Goal: Participate in discussion: Engage in conversation with other users on a specific topic

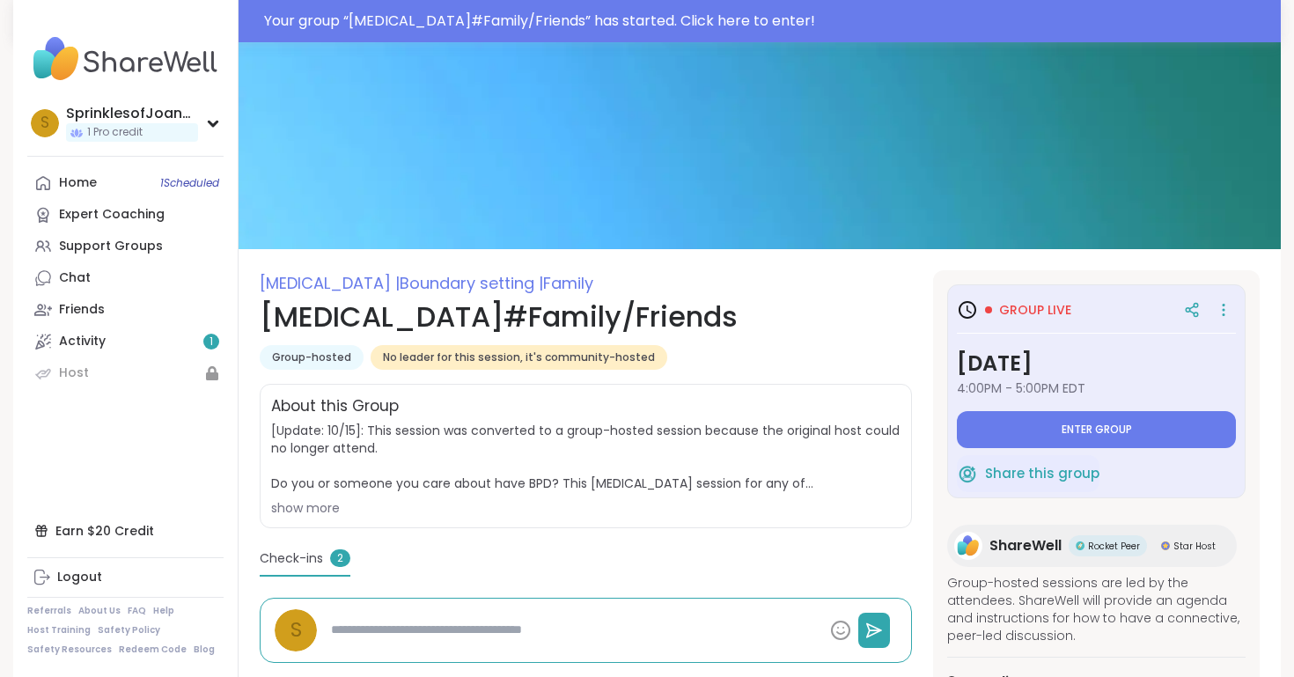
scroll to position [52, 0]
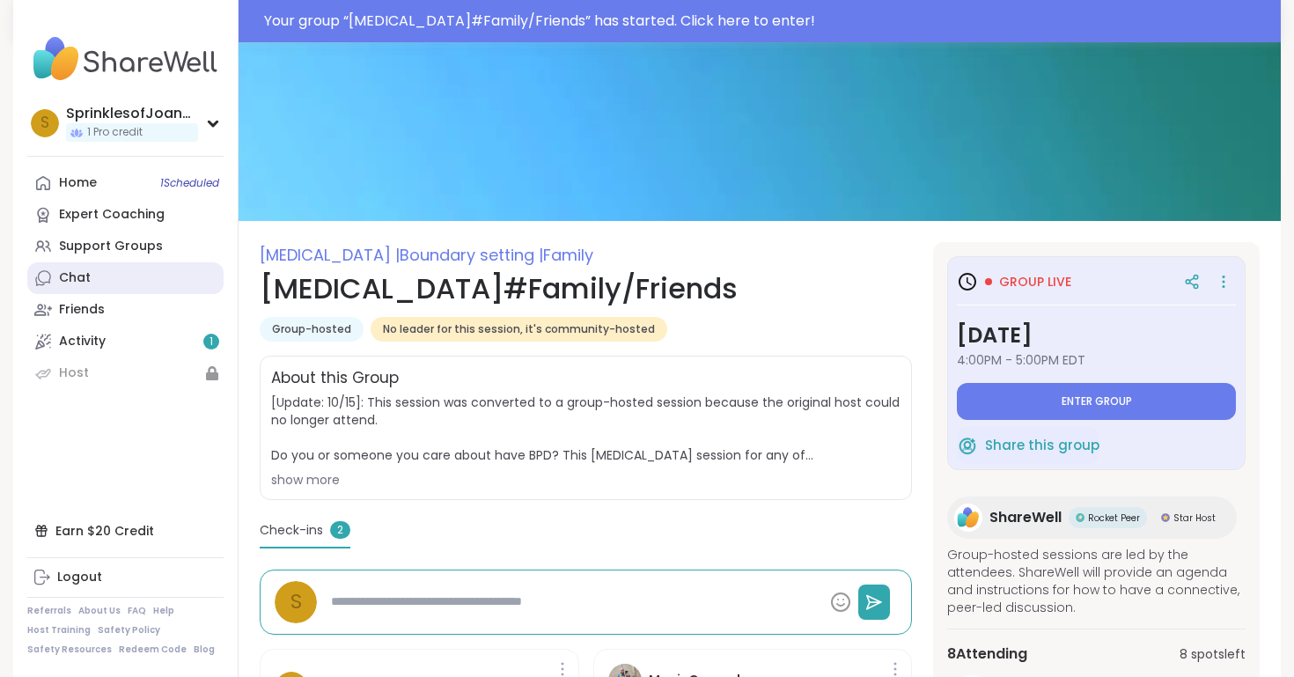
click at [99, 282] on link "Chat" at bounding box center [125, 278] width 196 height 32
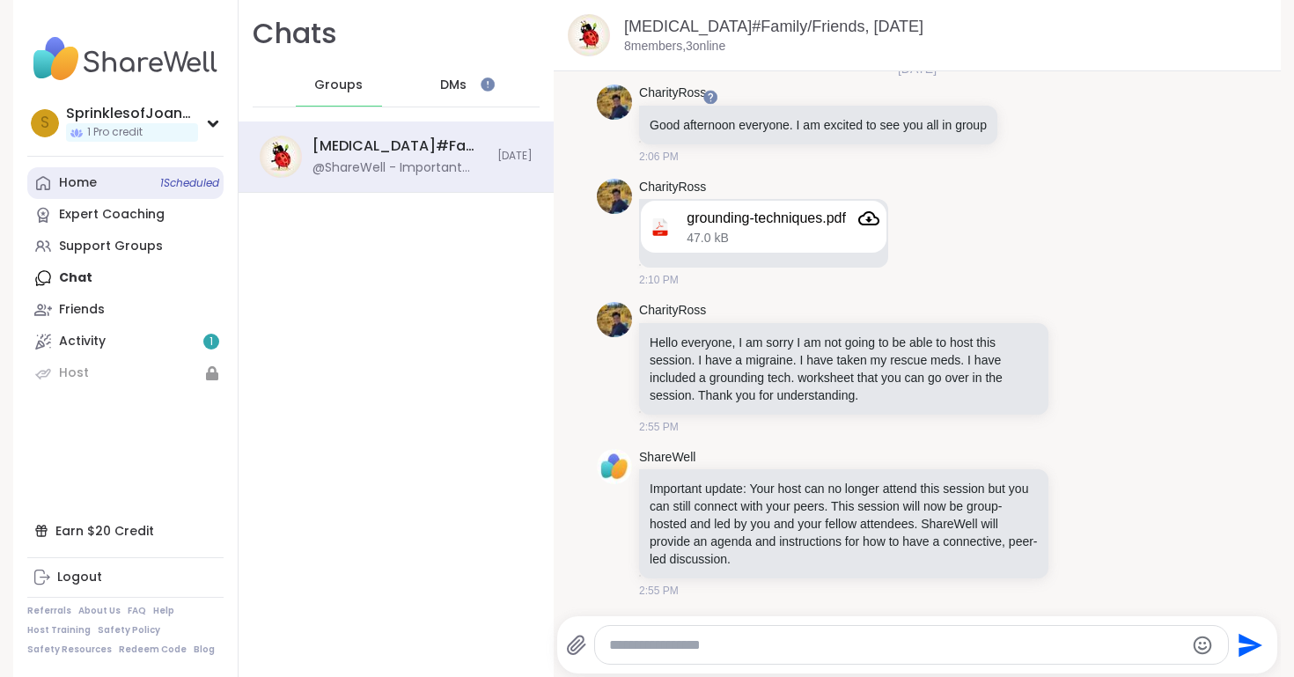
click at [154, 186] on link "Home 1 Scheduled" at bounding box center [125, 183] width 196 height 32
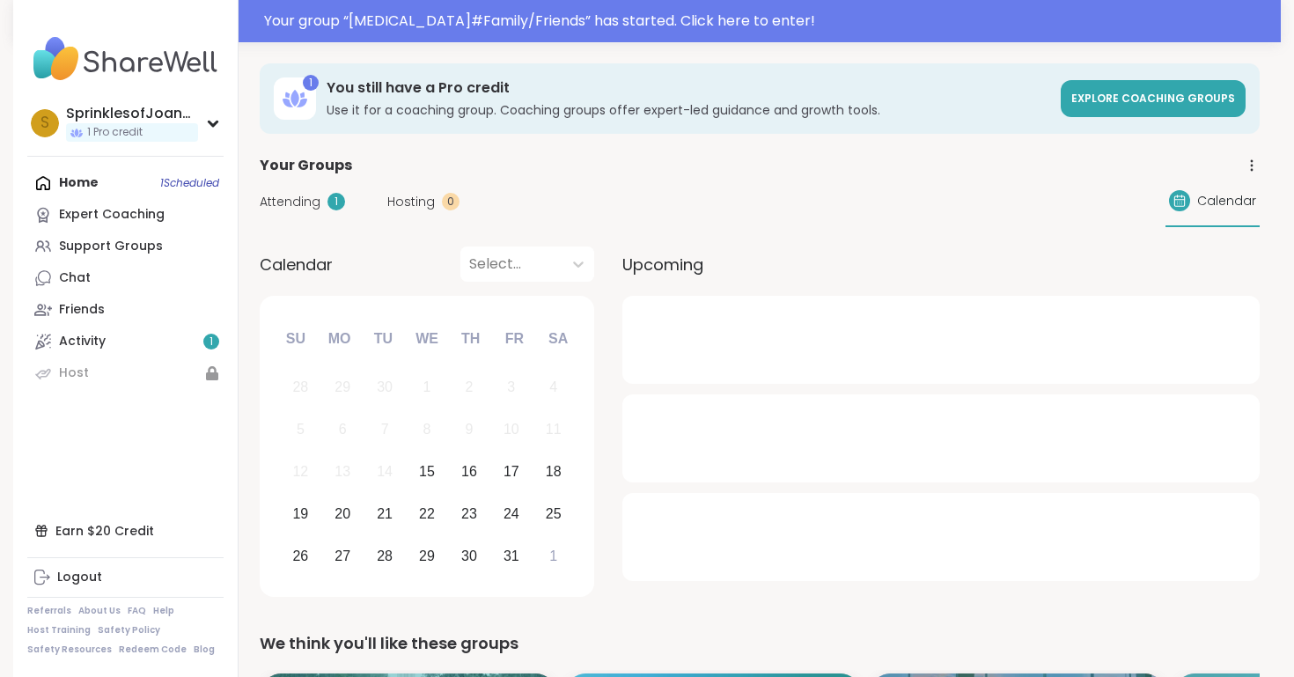
click at [310, 204] on span "Attending" at bounding box center [290, 202] width 61 height 18
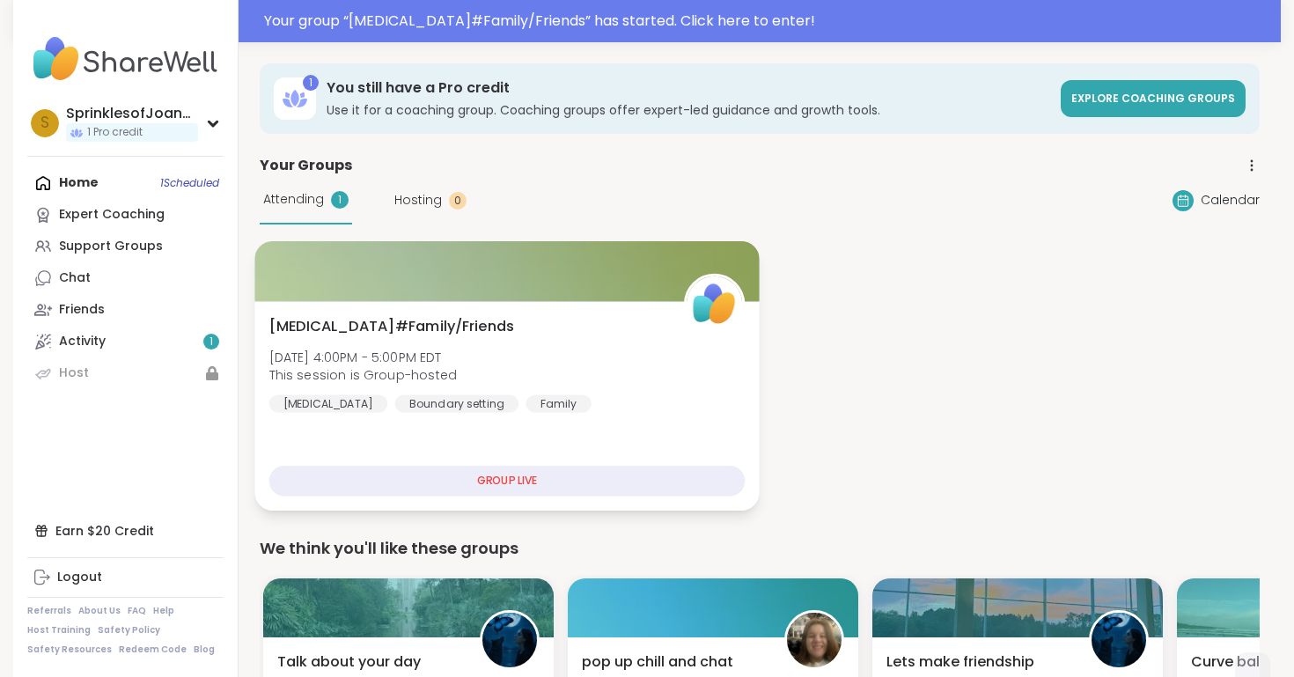
click at [488, 466] on div "GROUP LIVE" at bounding box center [507, 481] width 476 height 31
click at [490, 482] on div "GROUP LIVE" at bounding box center [507, 481] width 476 height 31
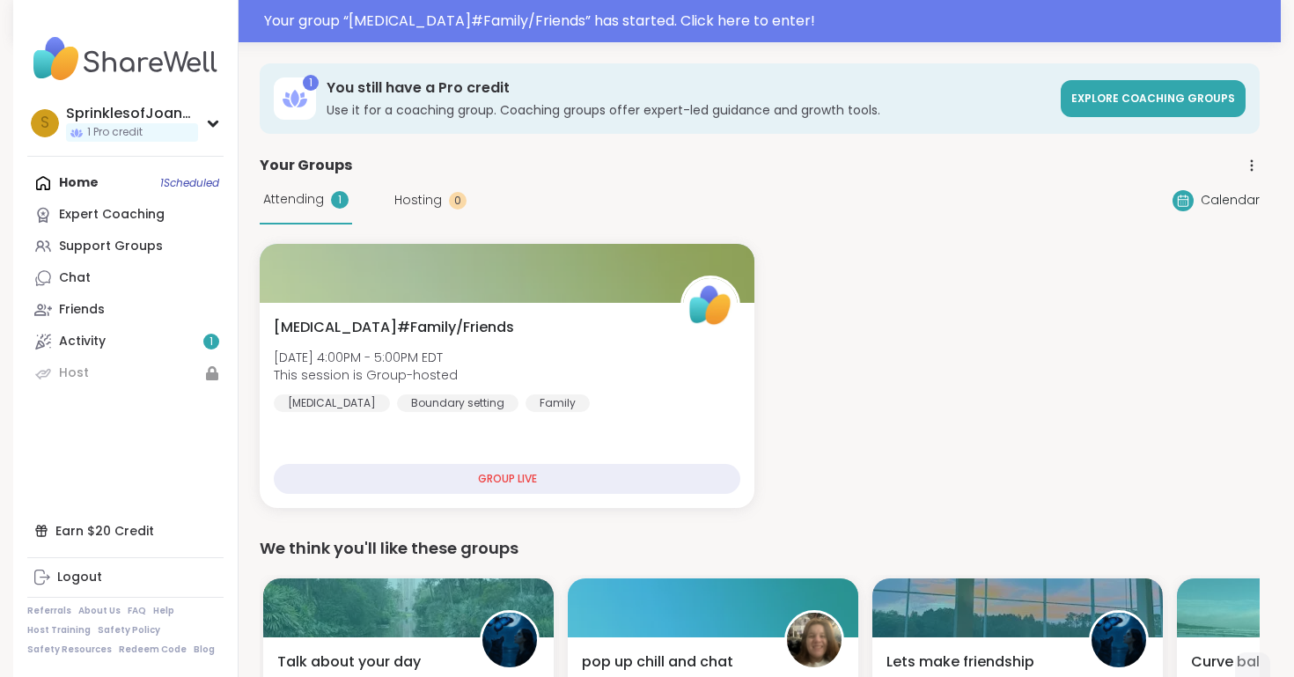
click at [79, 181] on div "Home 1 Scheduled Expert Coaching Support Groups Chat Friends Activity 1 Host" at bounding box center [125, 278] width 196 height 222
click at [387, 172] on div "Your Groups" at bounding box center [760, 165] width 1000 height 21
click at [86, 182] on div "Home 1 Scheduled Expert Coaching Support Groups Chat Friends Activity 1 Host" at bounding box center [125, 278] width 196 height 222
click at [117, 212] on div "Expert Coaching" at bounding box center [112, 215] width 106 height 18
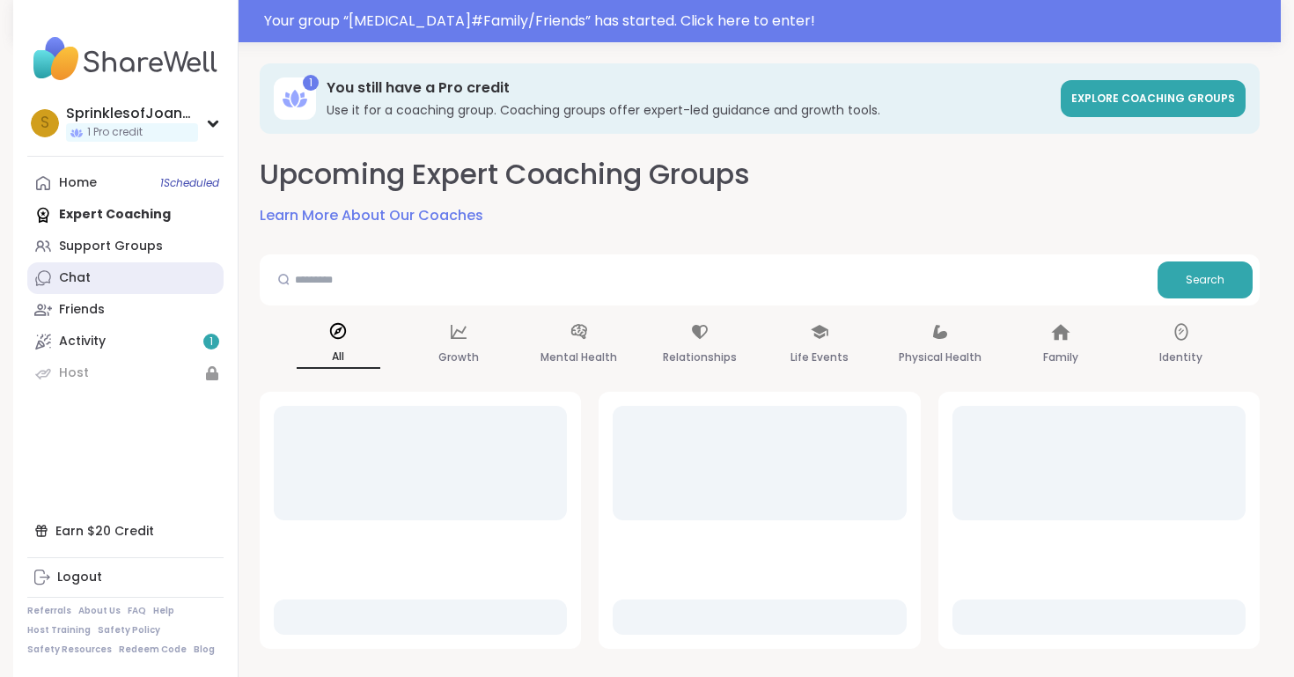
click at [121, 282] on link "Chat" at bounding box center [125, 278] width 196 height 32
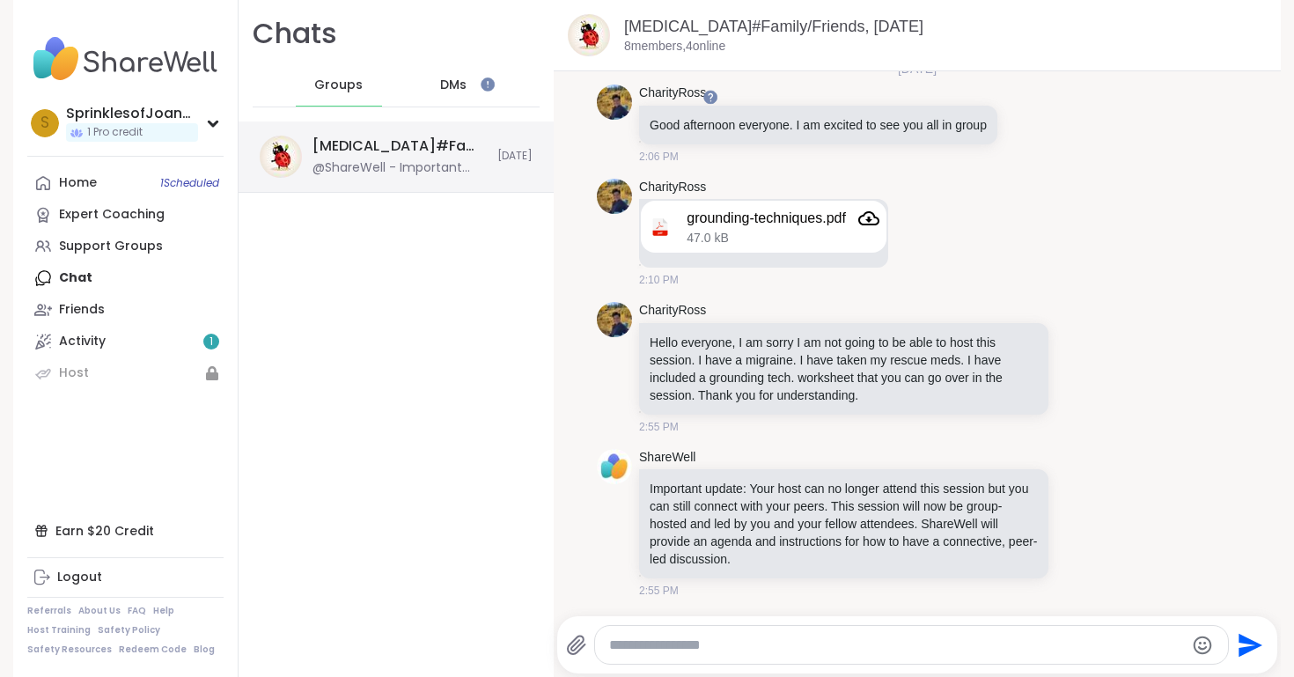
click at [400, 153] on div "[MEDICAL_DATA]#Family/Friends, [DATE]" at bounding box center [399, 145] width 174 height 19
click at [777, 25] on link "[MEDICAL_DATA]#Family/Friends, [DATE]" at bounding box center [773, 27] width 299 height 18
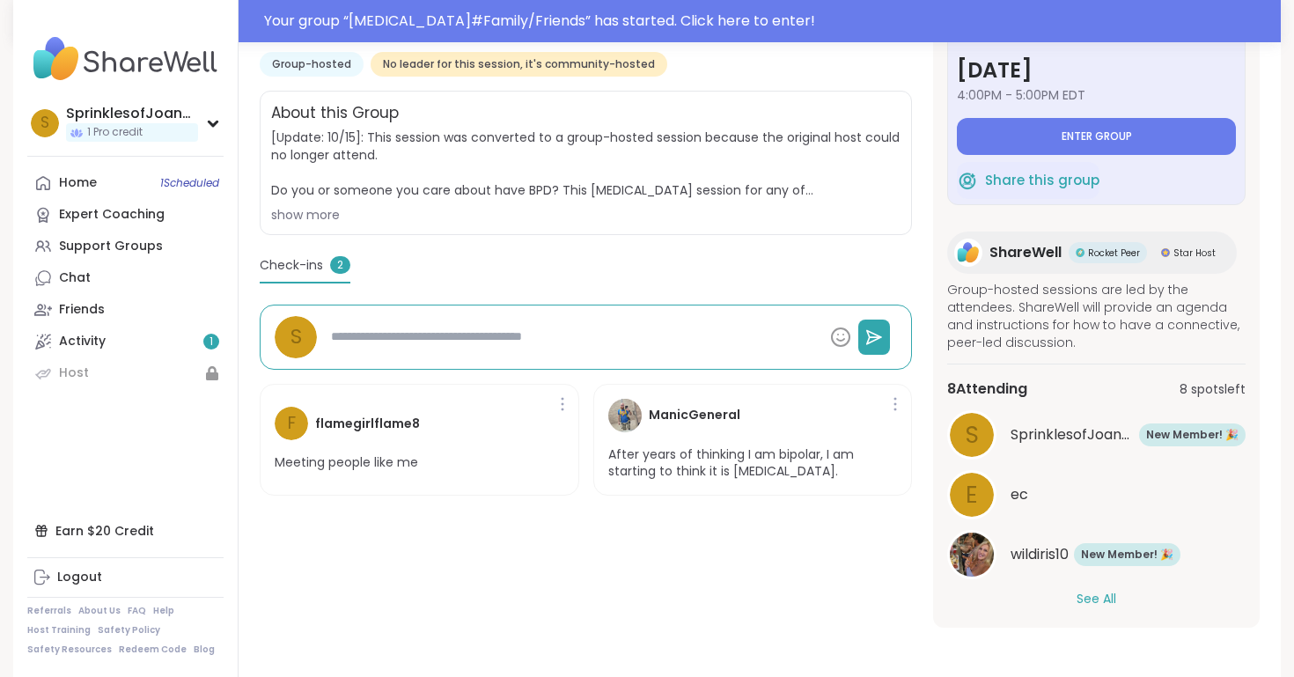
scroll to position [279, 0]
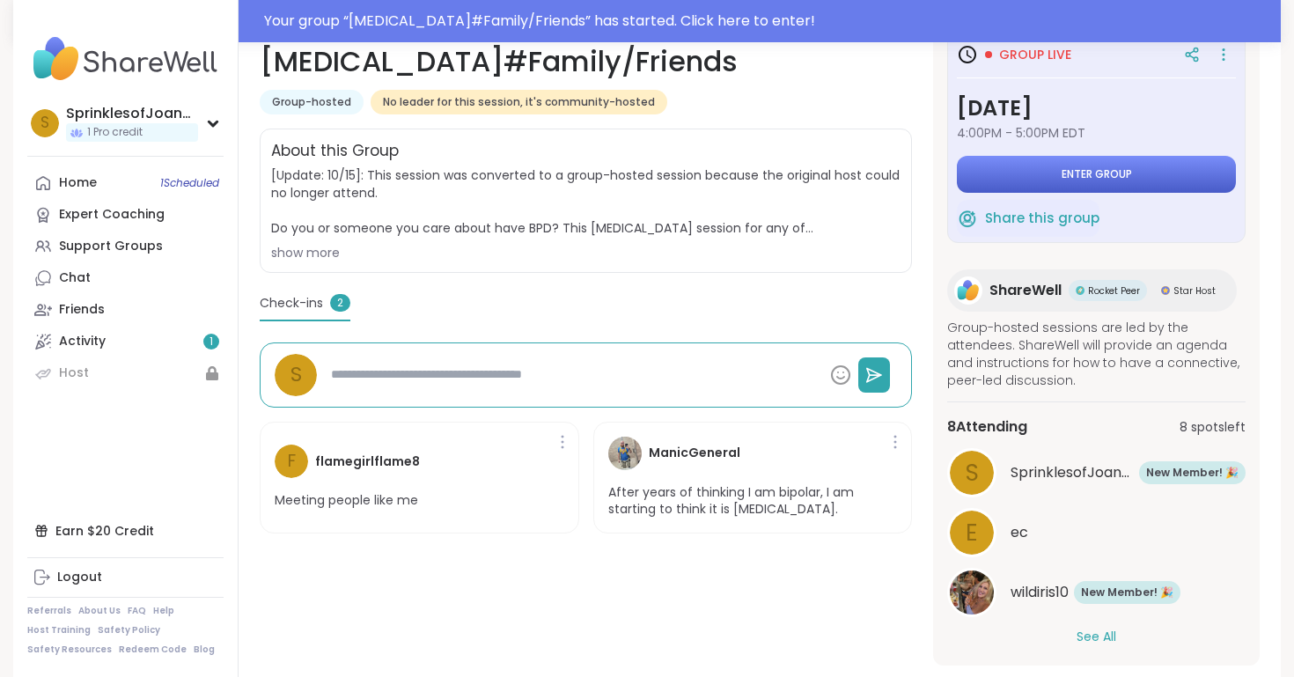
click at [1062, 165] on button "Enter group" at bounding box center [1096, 174] width 279 height 37
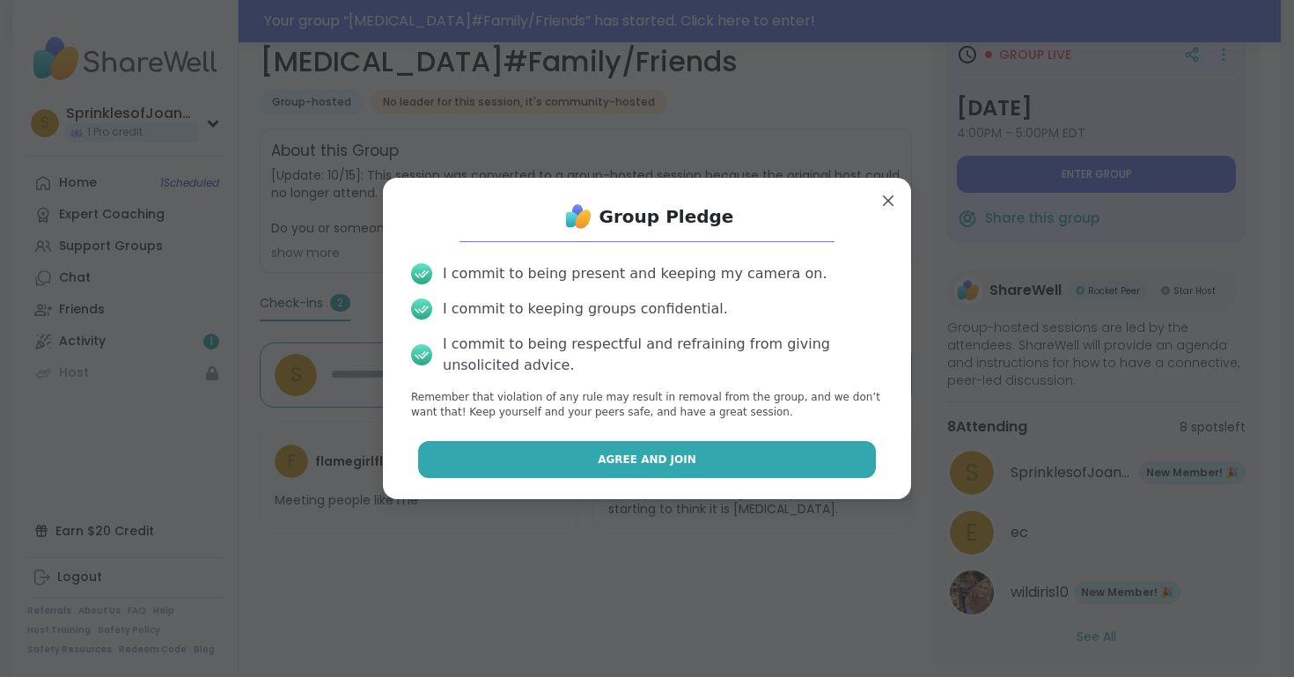
click at [819, 468] on button "Agree and Join" at bounding box center [647, 459] width 458 height 37
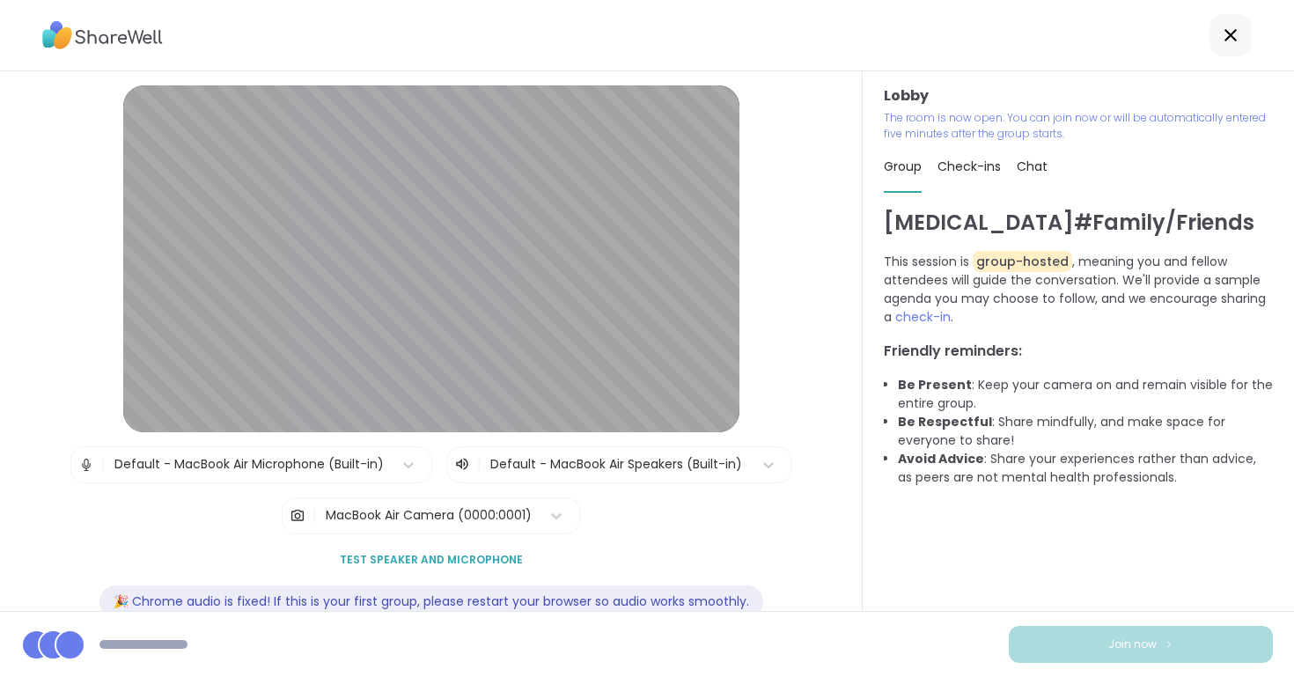
scroll to position [42, 0]
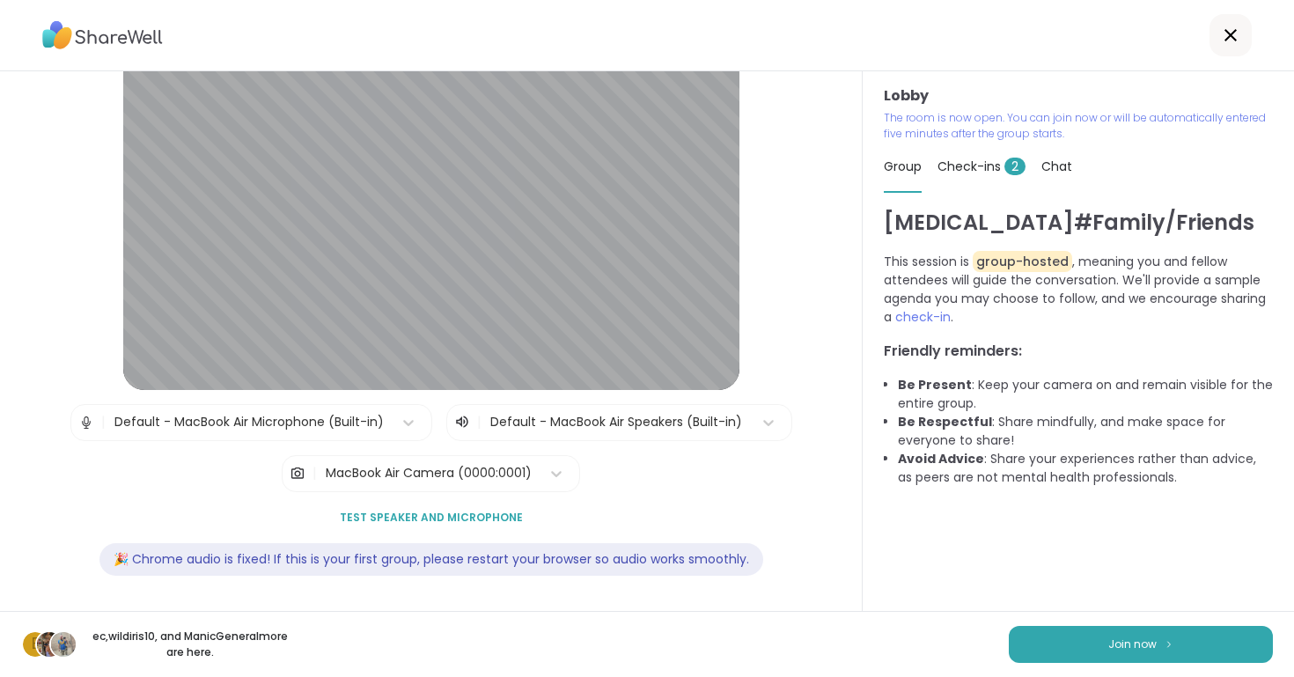
click at [974, 163] on span "Check-ins 2" at bounding box center [981, 167] width 88 height 18
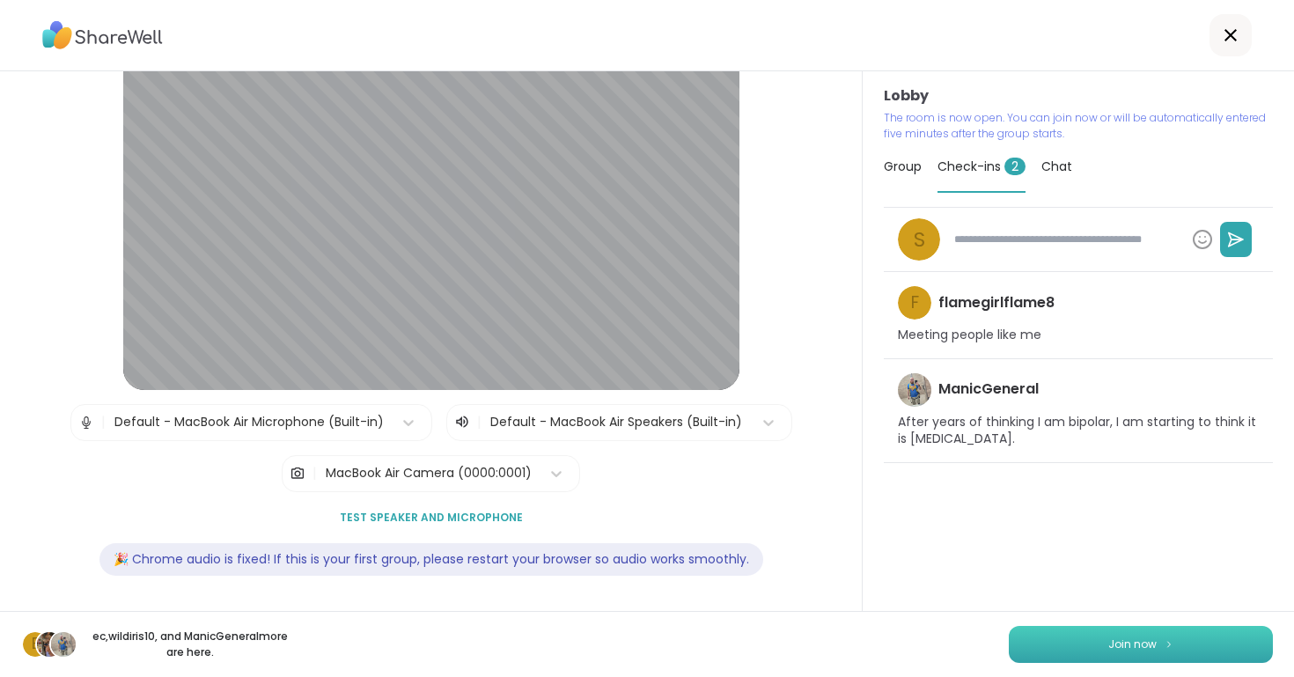
click at [1088, 636] on button "Join now" at bounding box center [1140, 644] width 264 height 37
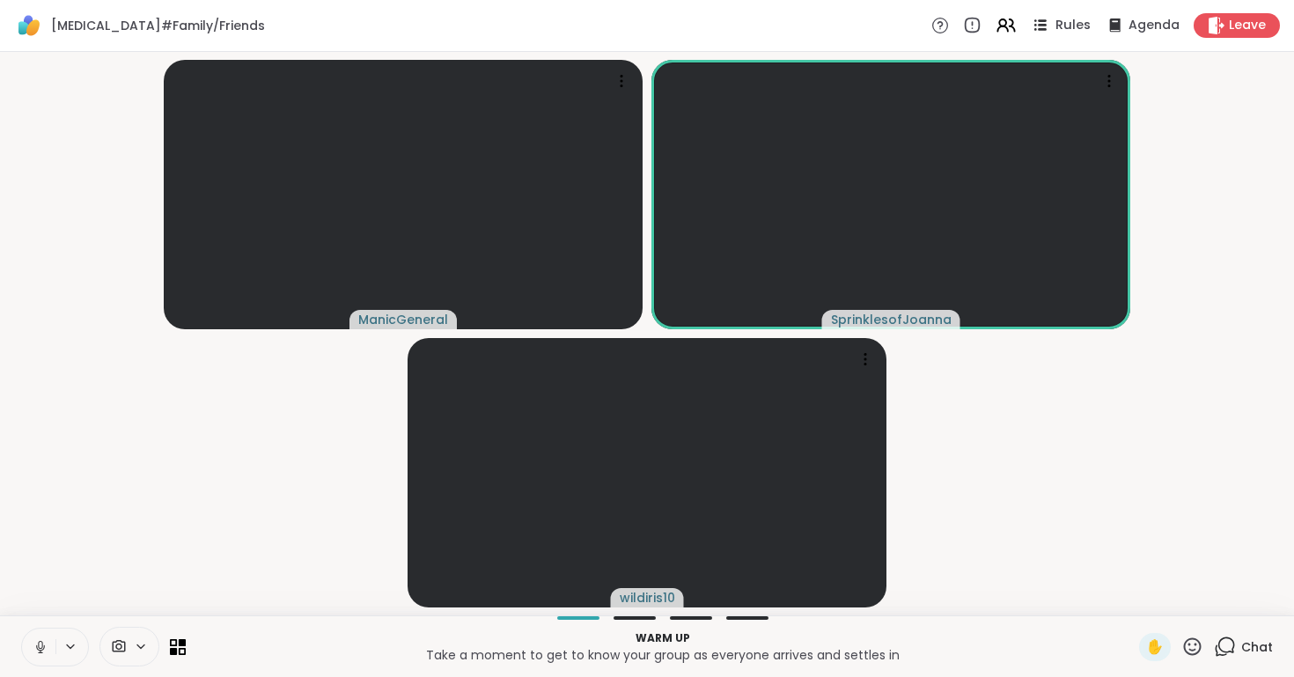
click at [1063, 32] on span "Rules" at bounding box center [1073, 26] width 36 height 18
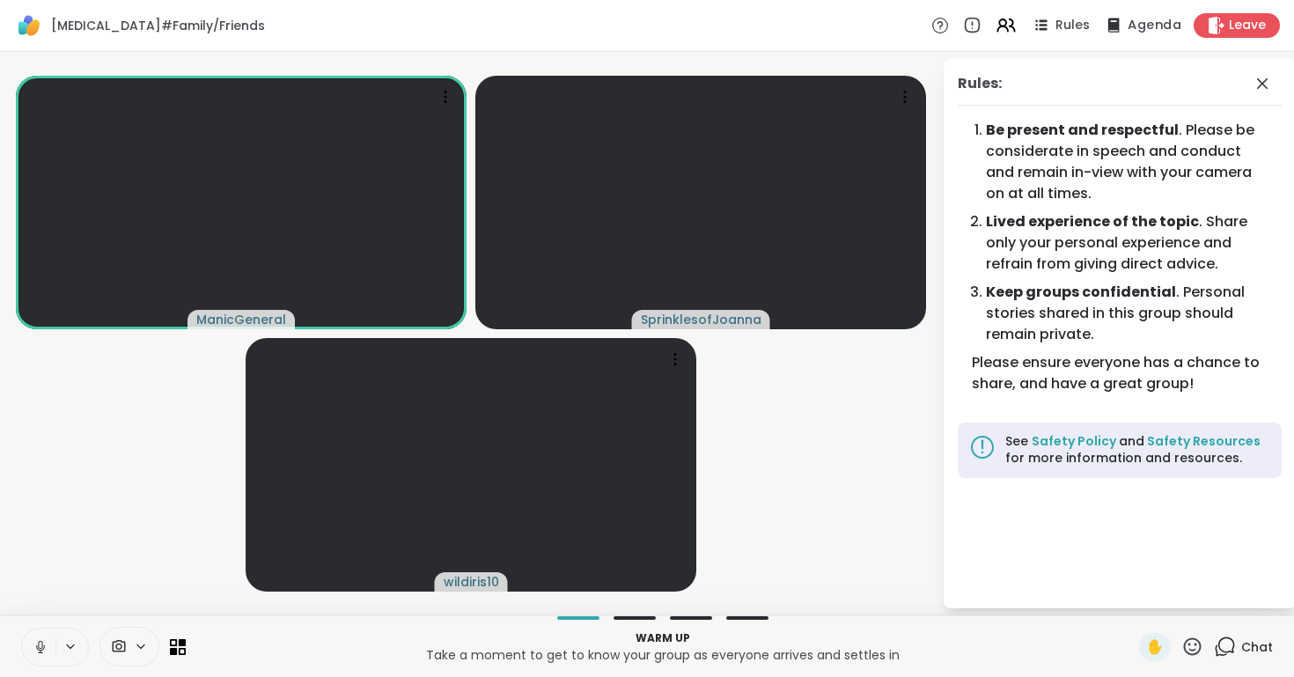
click at [1144, 26] on span "Agenda" at bounding box center [1154, 26] width 54 height 18
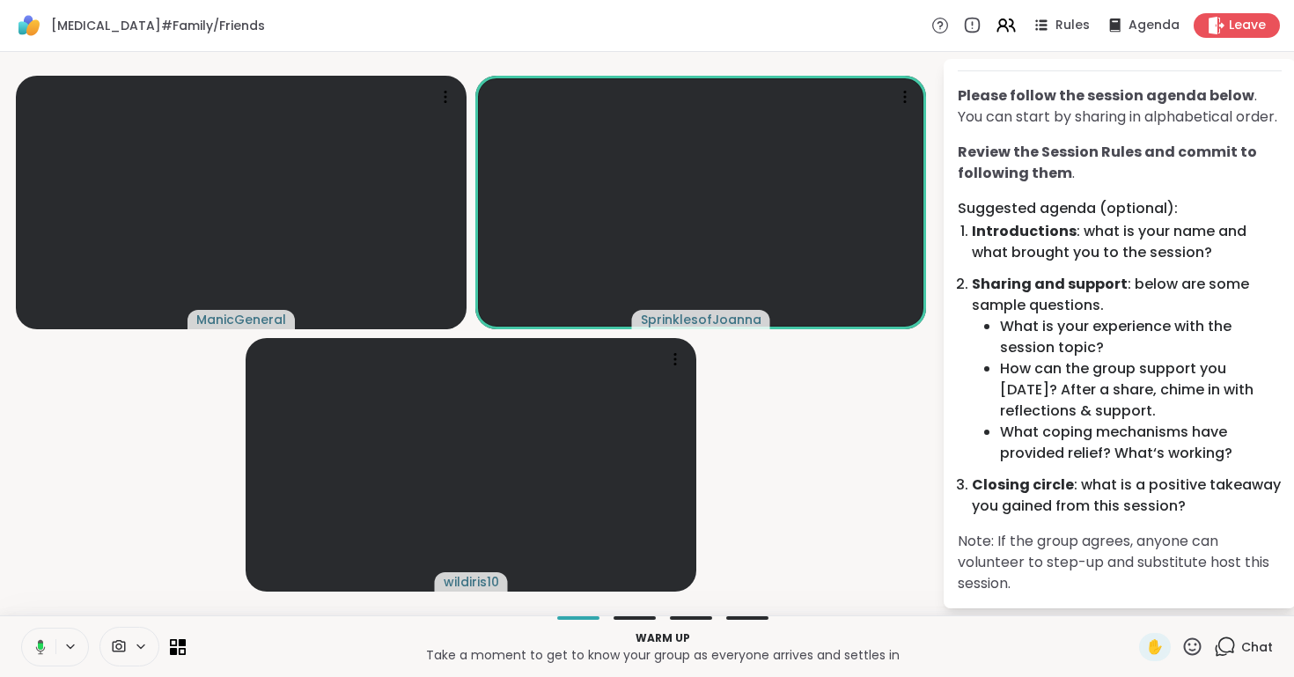
scroll to position [0, 0]
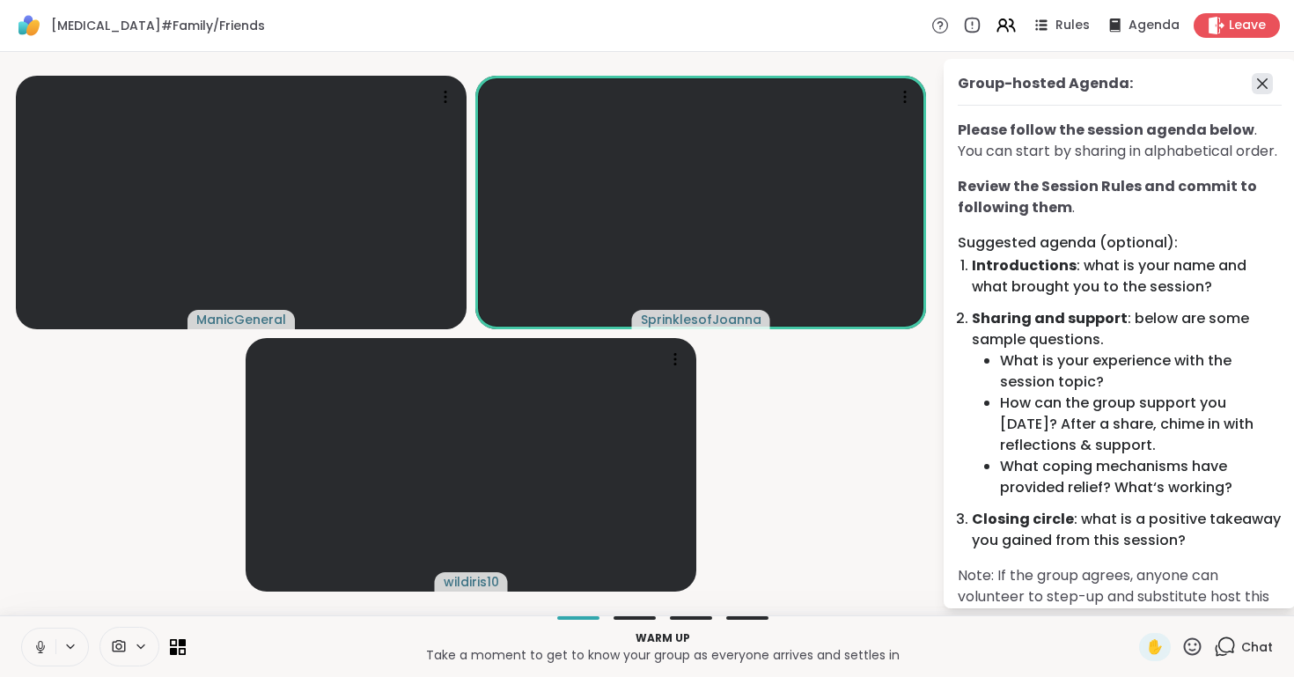
click at [1257, 78] on icon at bounding box center [1262, 83] width 11 height 11
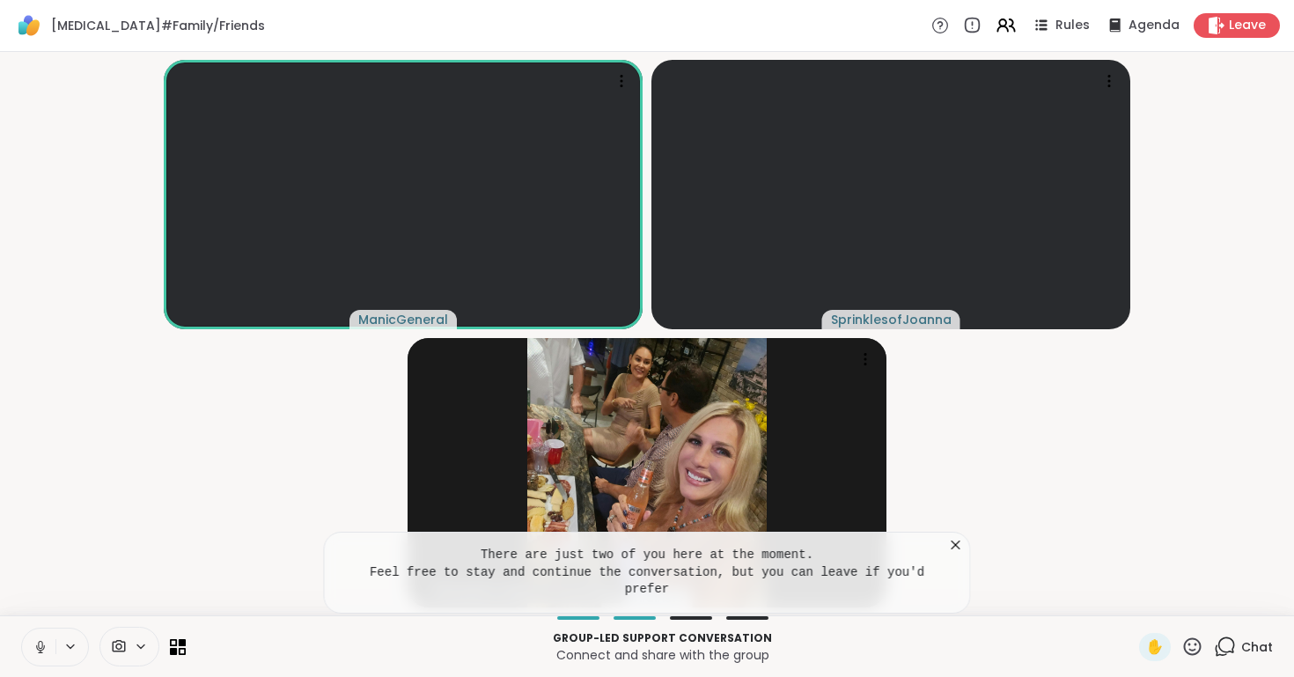
click at [956, 542] on icon at bounding box center [956, 545] width 18 height 18
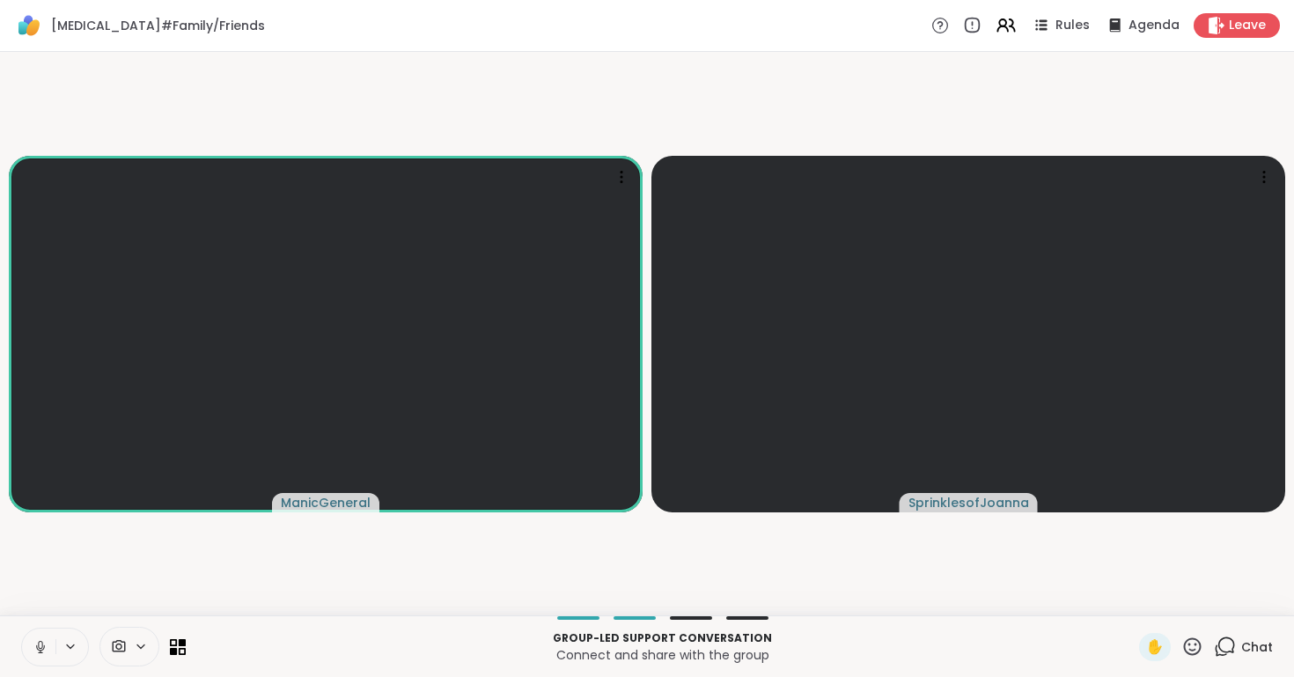
click at [114, 647] on icon at bounding box center [119, 646] width 16 height 17
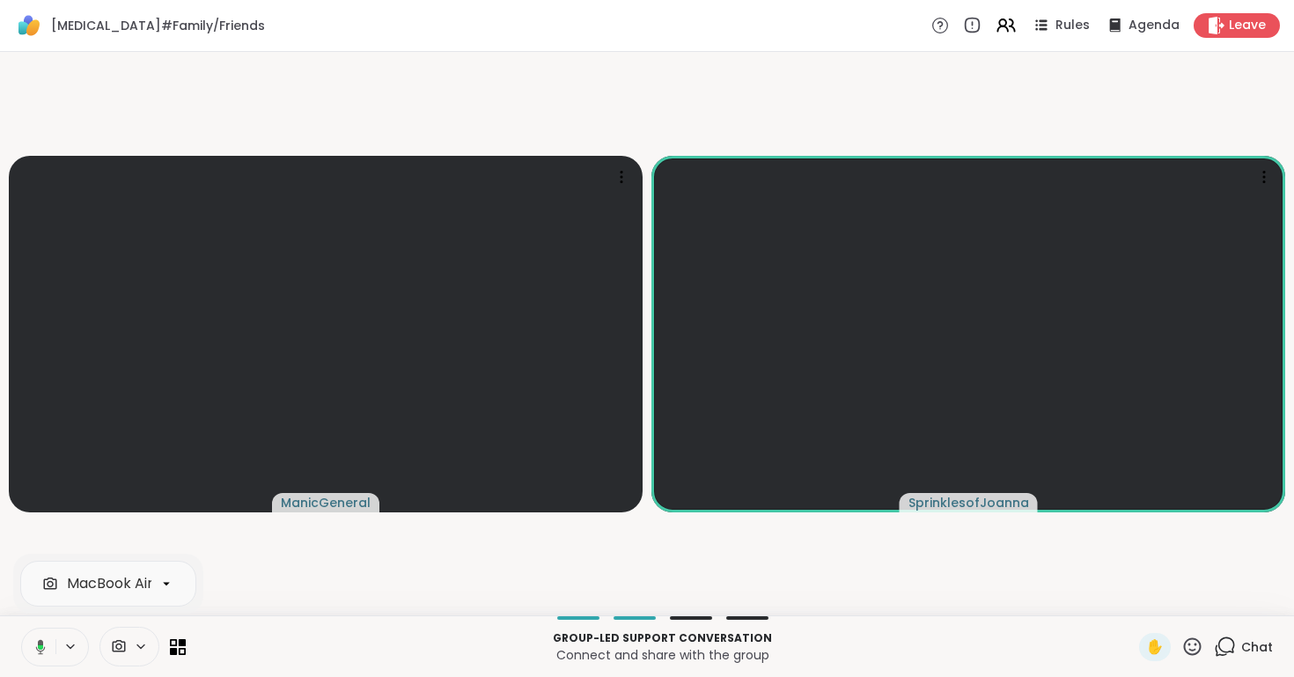
click at [36, 647] on icon at bounding box center [41, 646] width 10 height 15
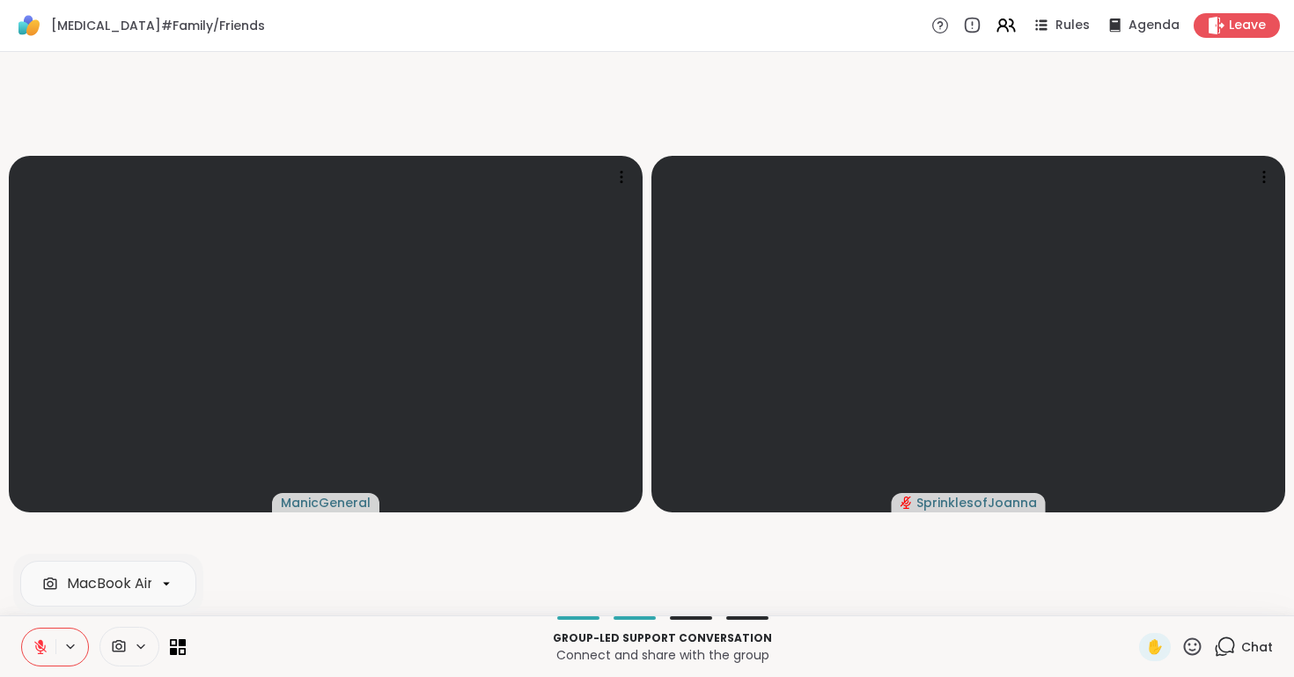
click at [38, 649] on icon at bounding box center [41, 647] width 16 height 16
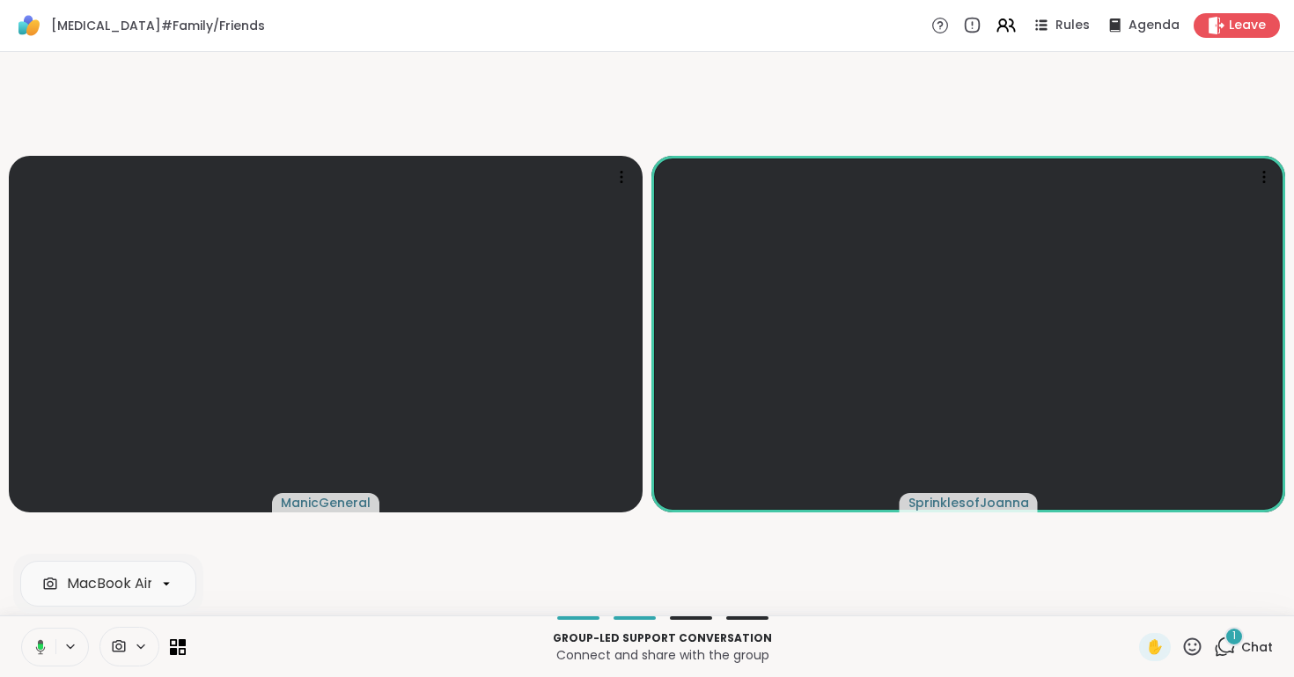
click at [1235, 635] on span "1" at bounding box center [1234, 635] width 4 height 15
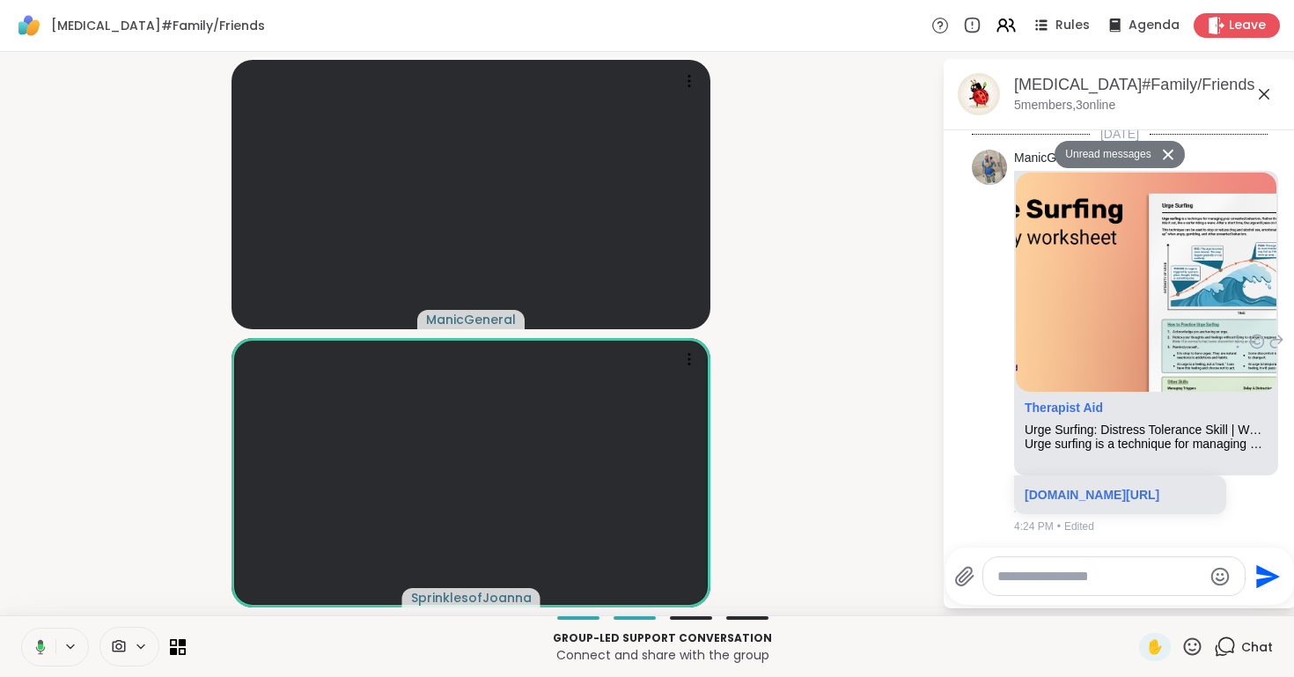
scroll to position [907, 0]
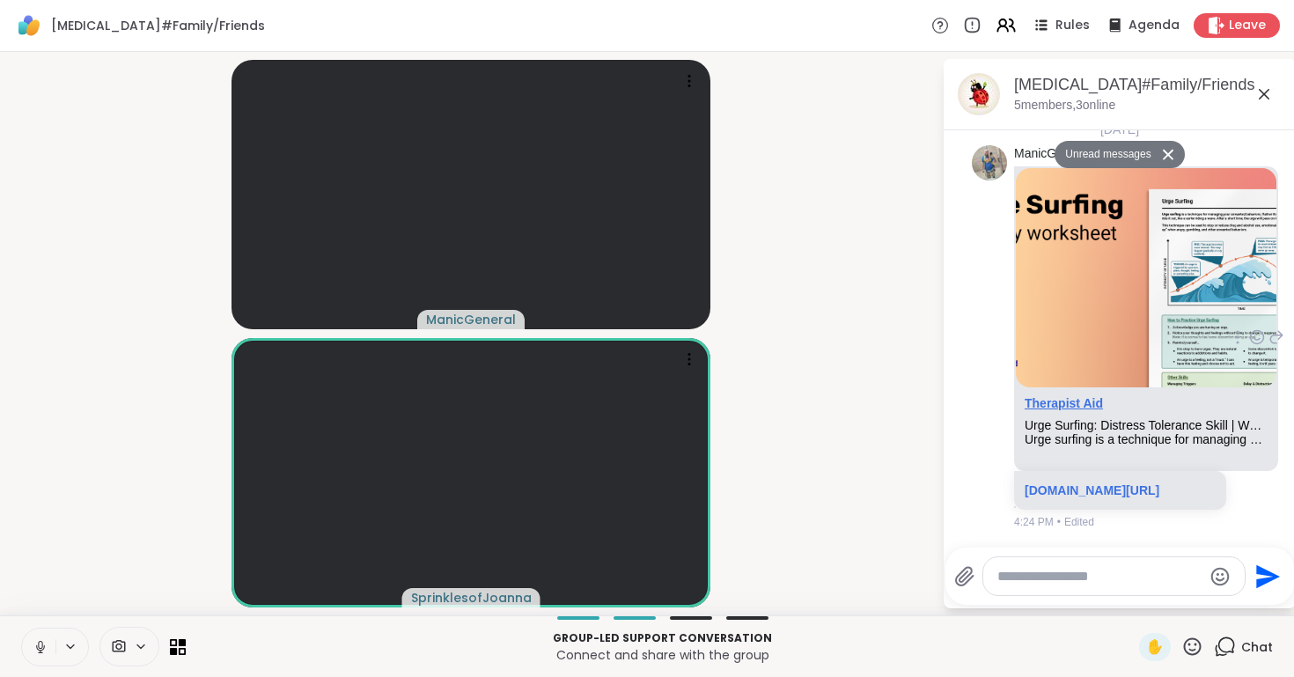
click at [1075, 396] on link "Therapist Aid" at bounding box center [1063, 403] width 78 height 14
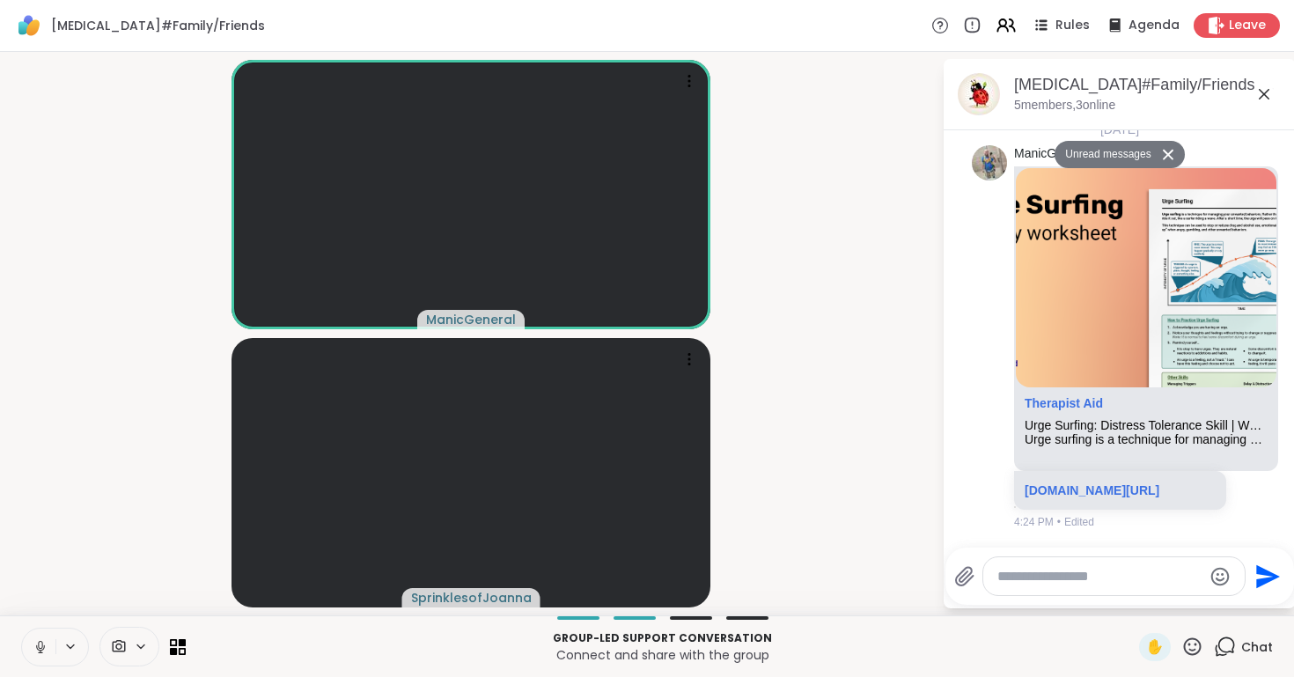
click at [1265, 88] on icon at bounding box center [1263, 94] width 21 height 21
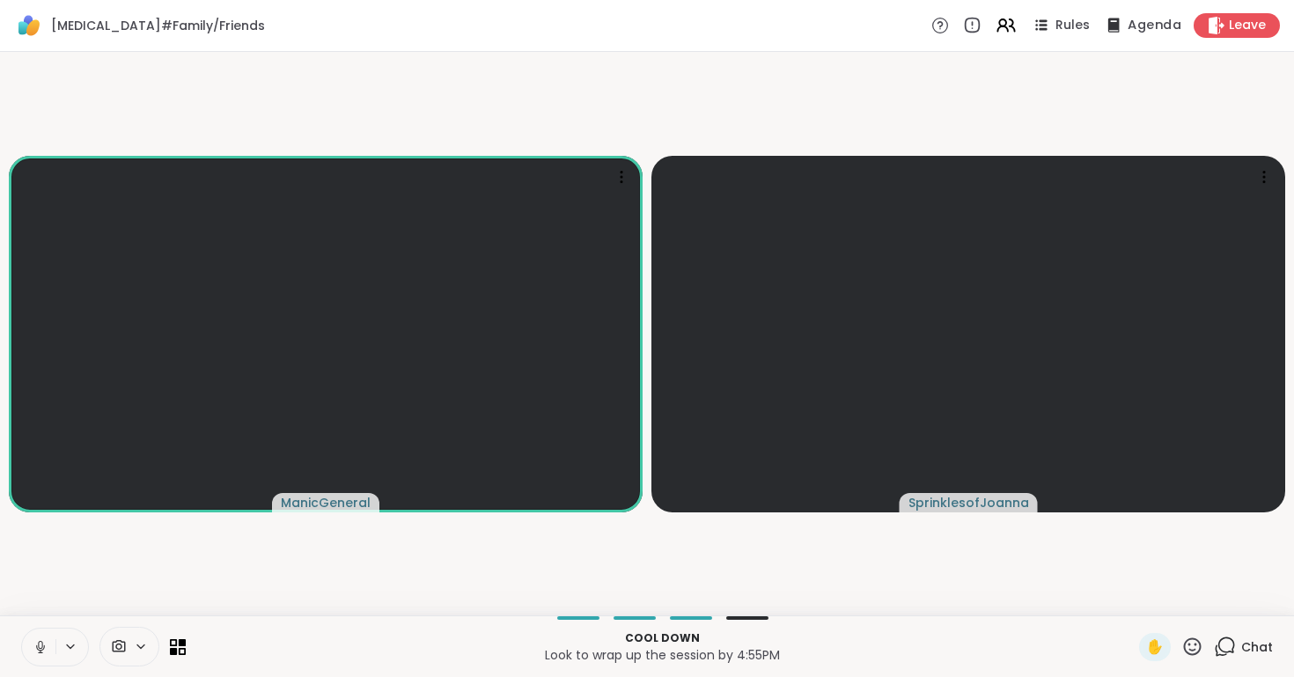
click at [1131, 28] on span "Agenda" at bounding box center [1154, 26] width 54 height 18
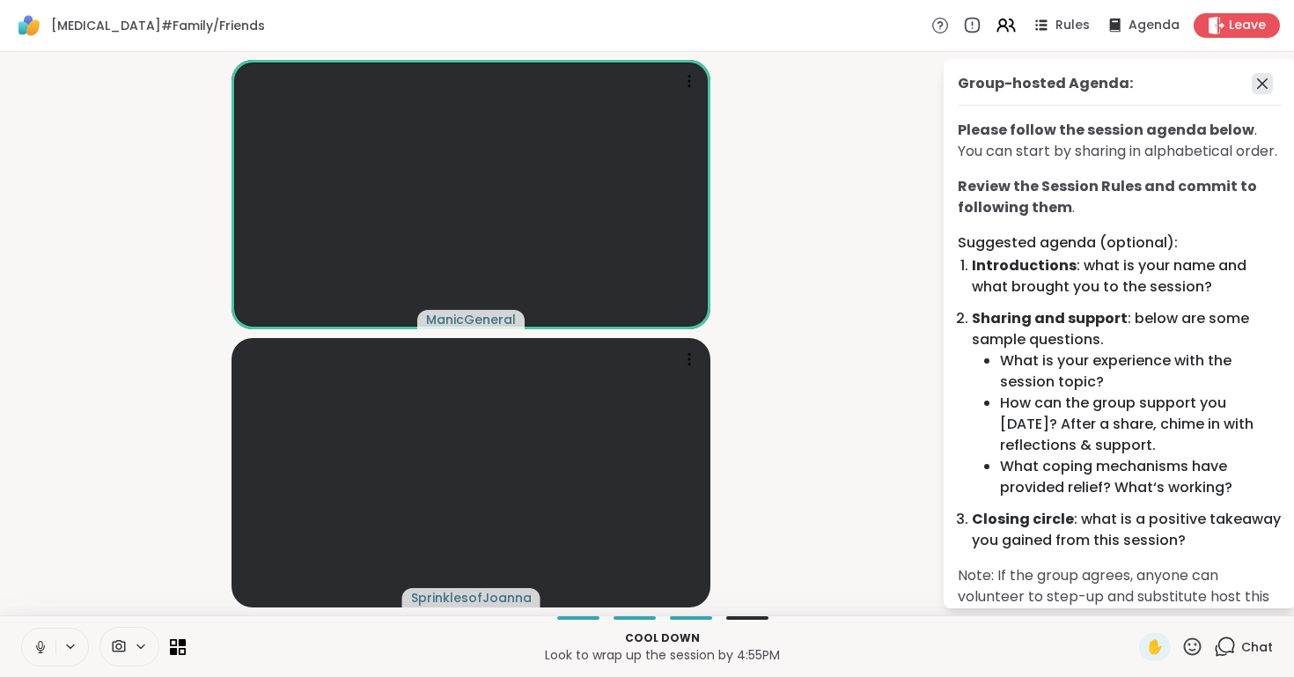
click at [1265, 78] on icon at bounding box center [1261, 83] width 21 height 21
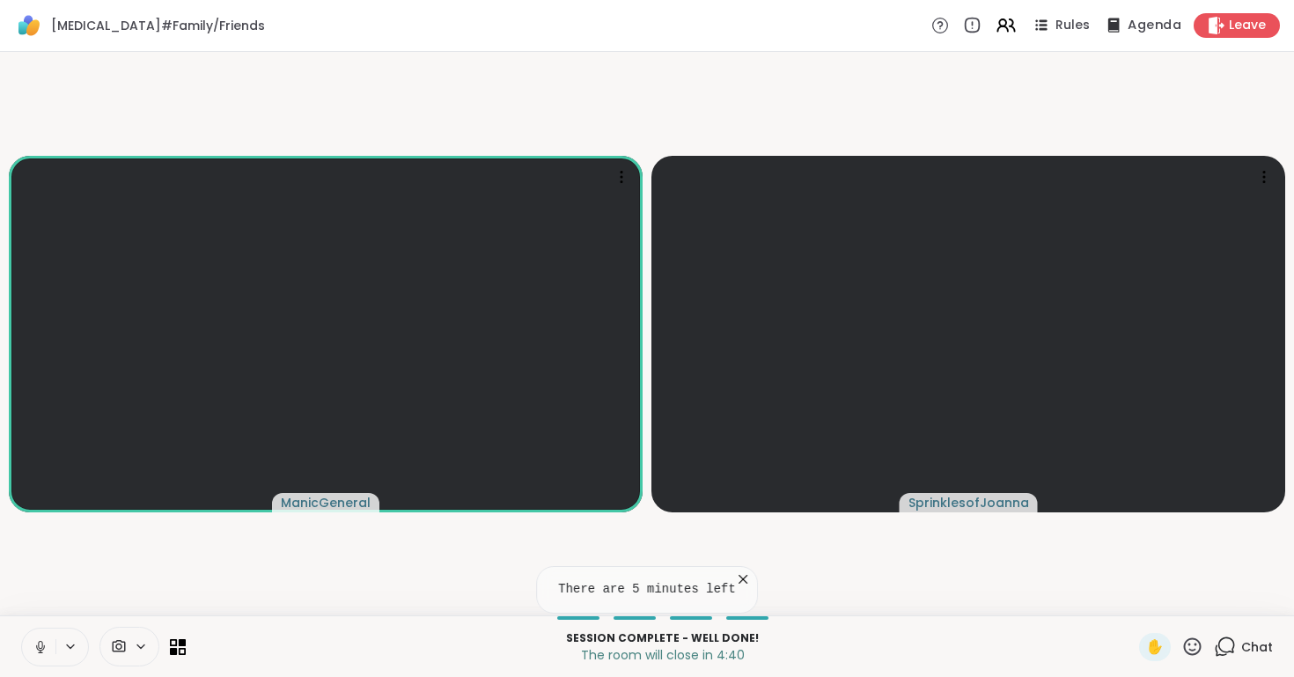
click at [1131, 30] on span "Agenda" at bounding box center [1154, 26] width 54 height 18
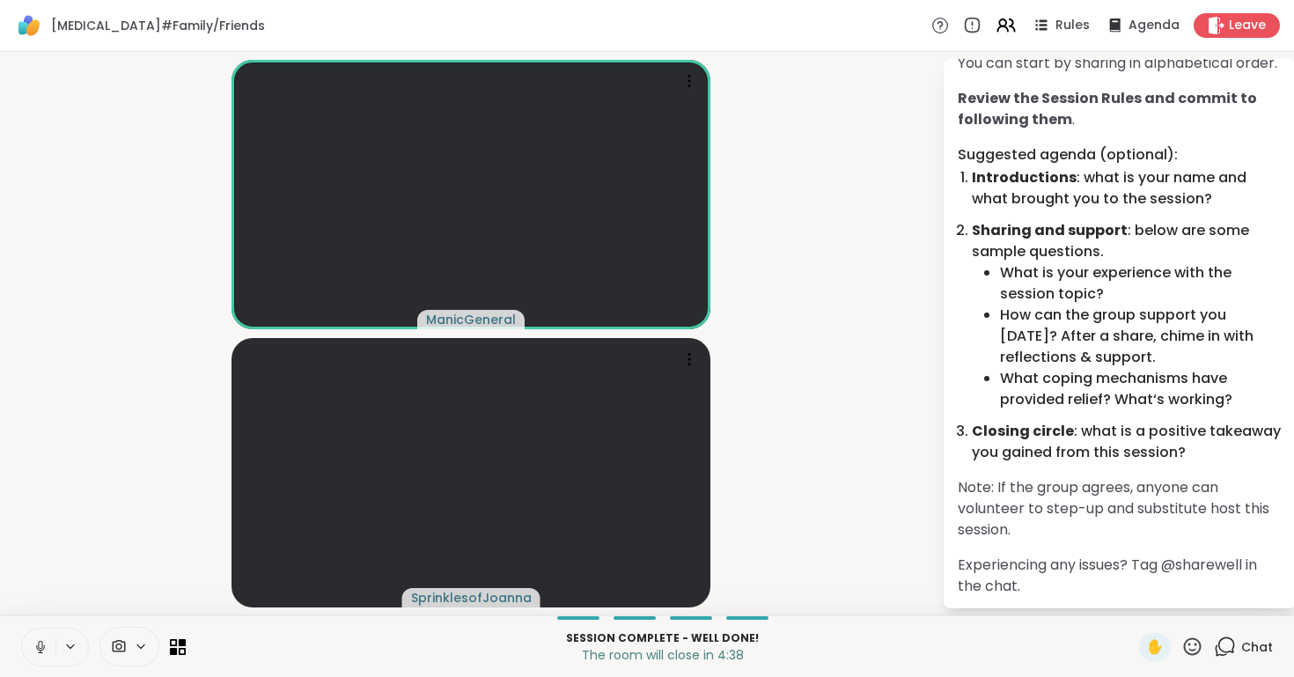
scroll to position [55, 0]
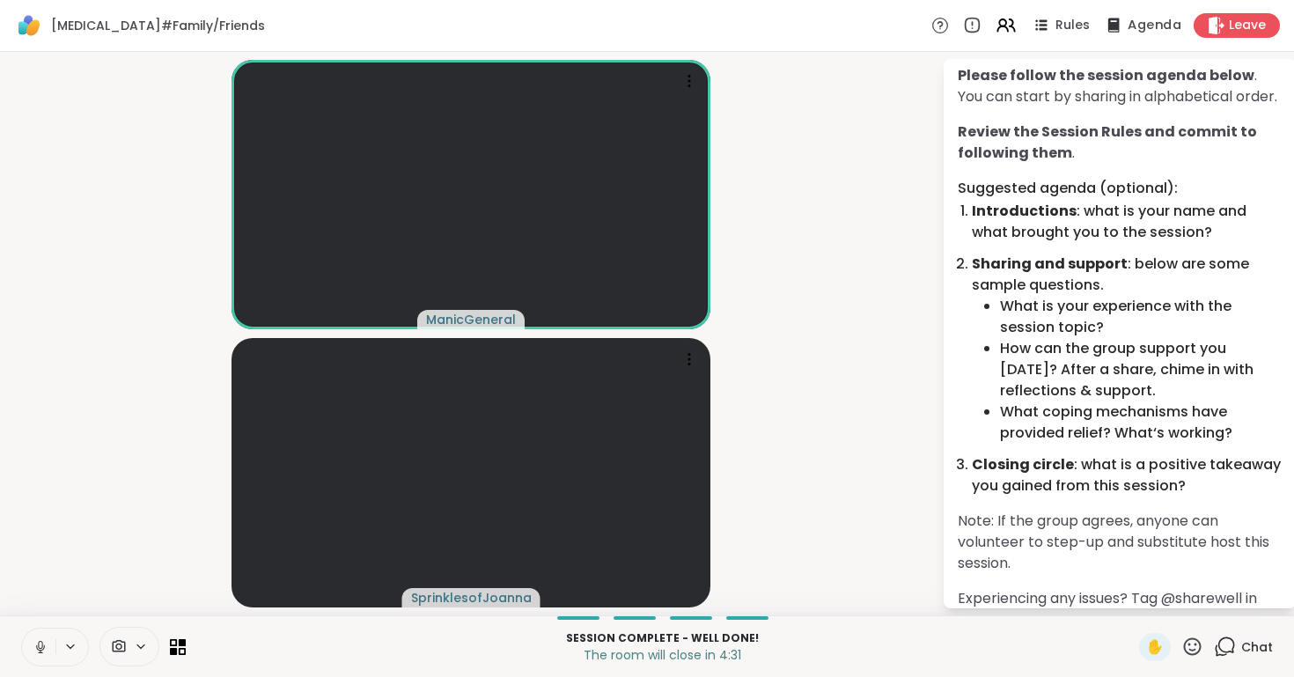
click at [1119, 21] on icon at bounding box center [1113, 25] width 11 height 14
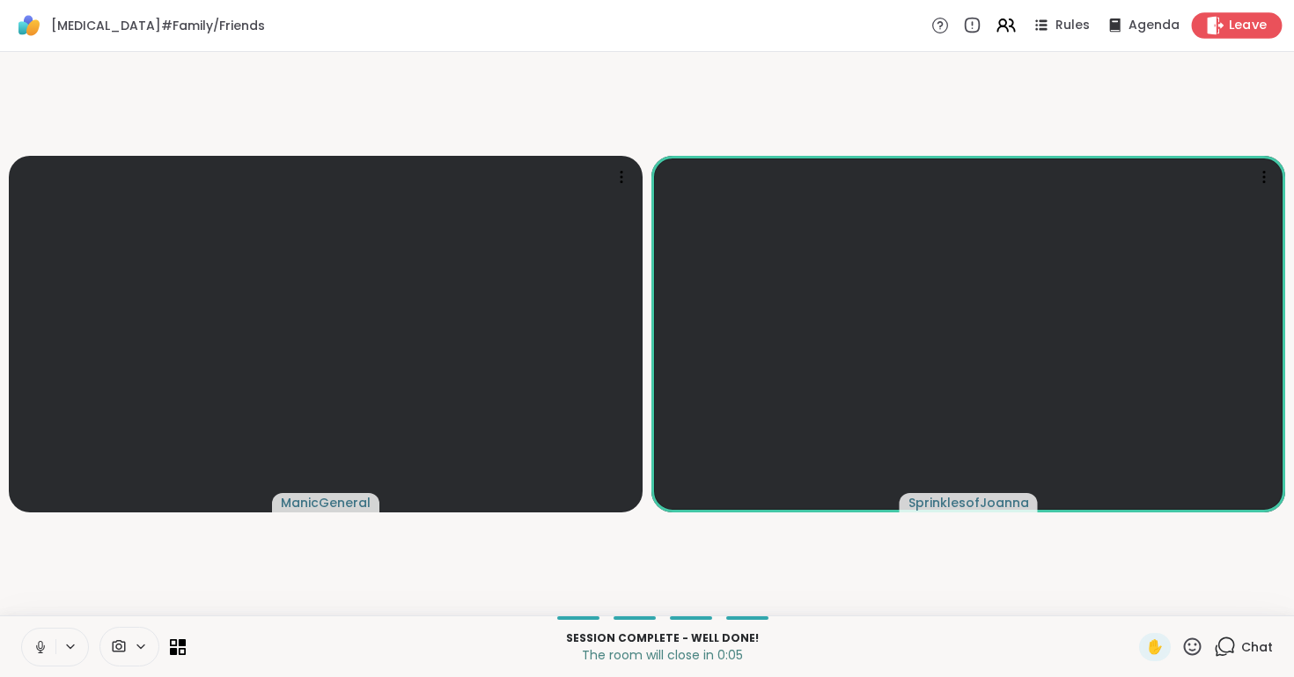
click at [1236, 24] on span "Leave" at bounding box center [1247, 26] width 39 height 18
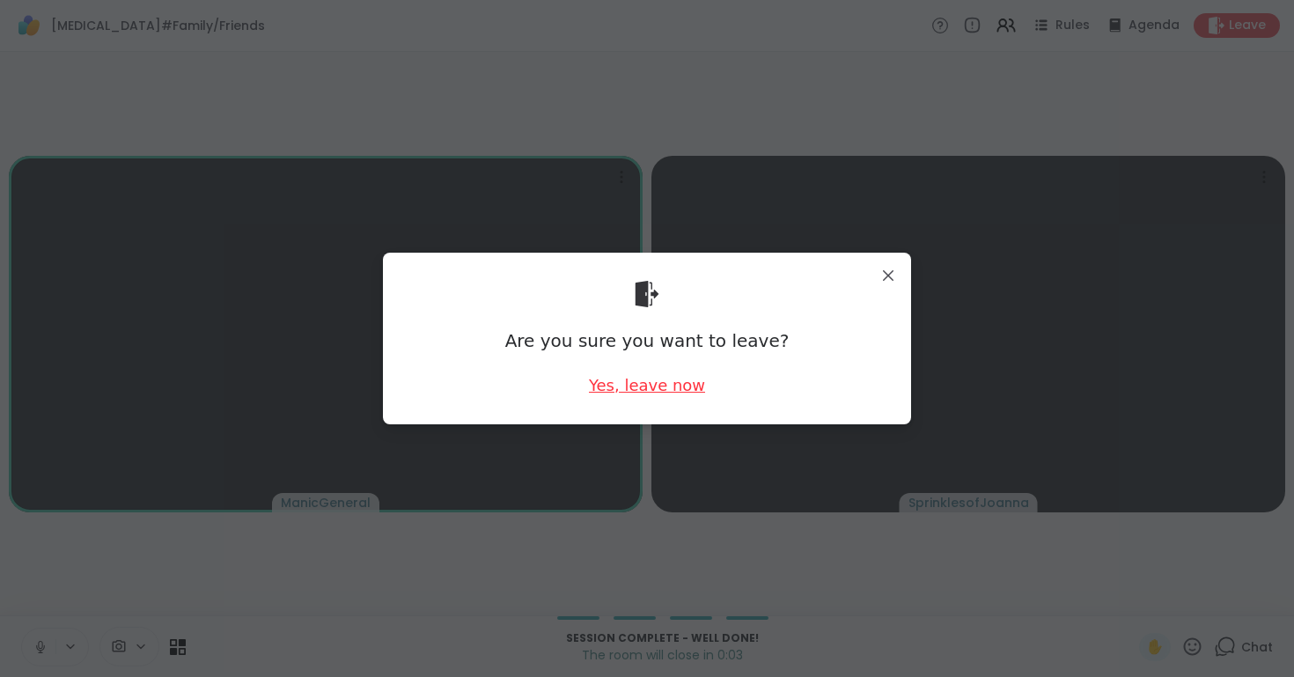
click at [671, 381] on div "Yes, leave now" at bounding box center [647, 385] width 116 height 22
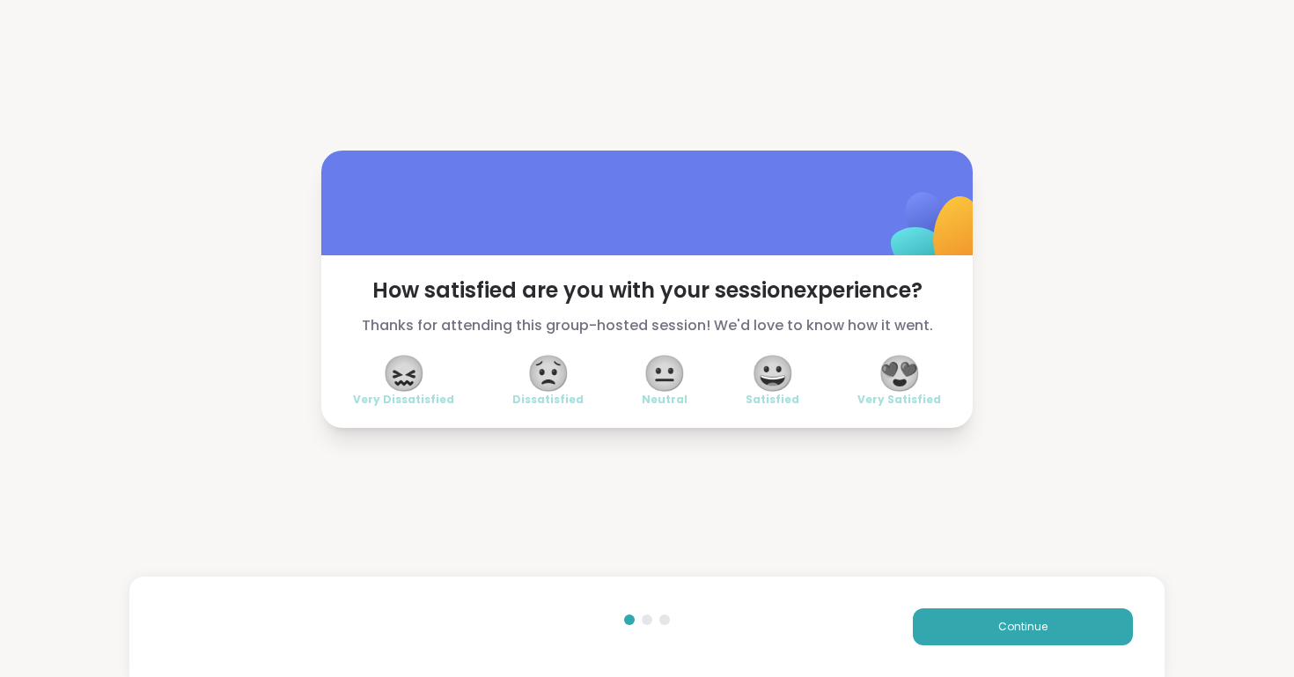
click at [901, 378] on span "😍" at bounding box center [899, 373] width 44 height 32
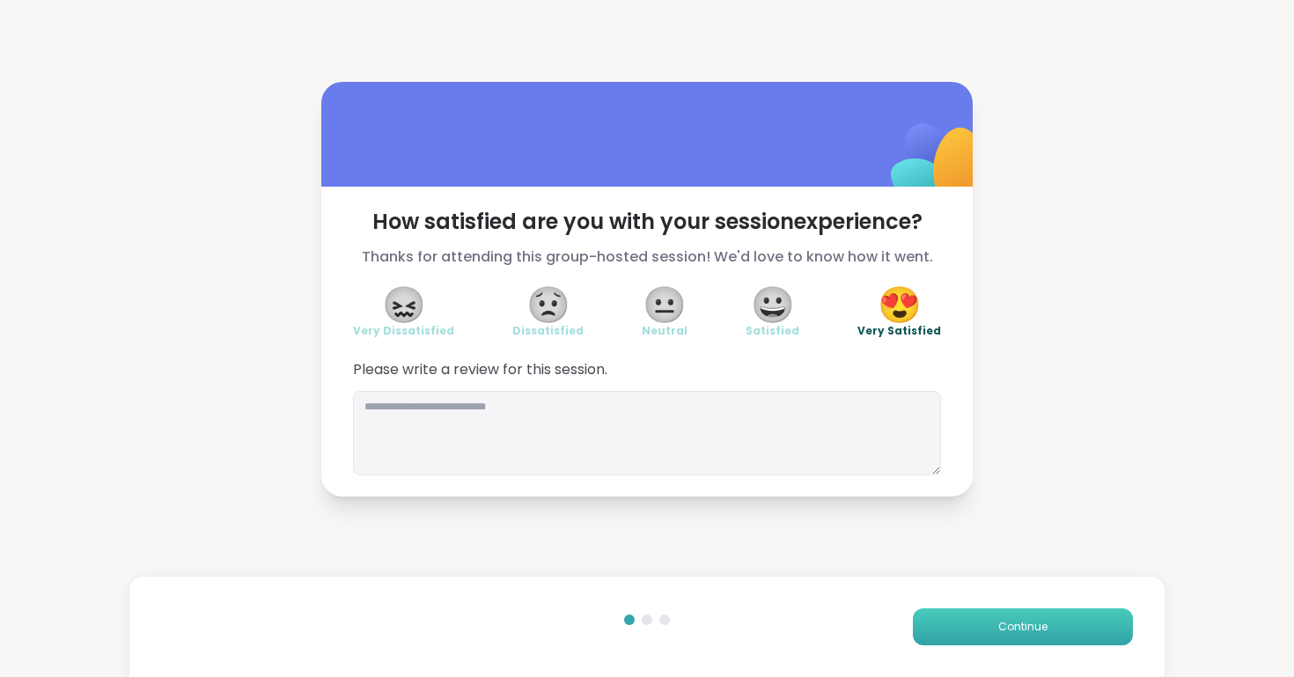
click at [958, 628] on button "Continue" at bounding box center [1023, 626] width 220 height 37
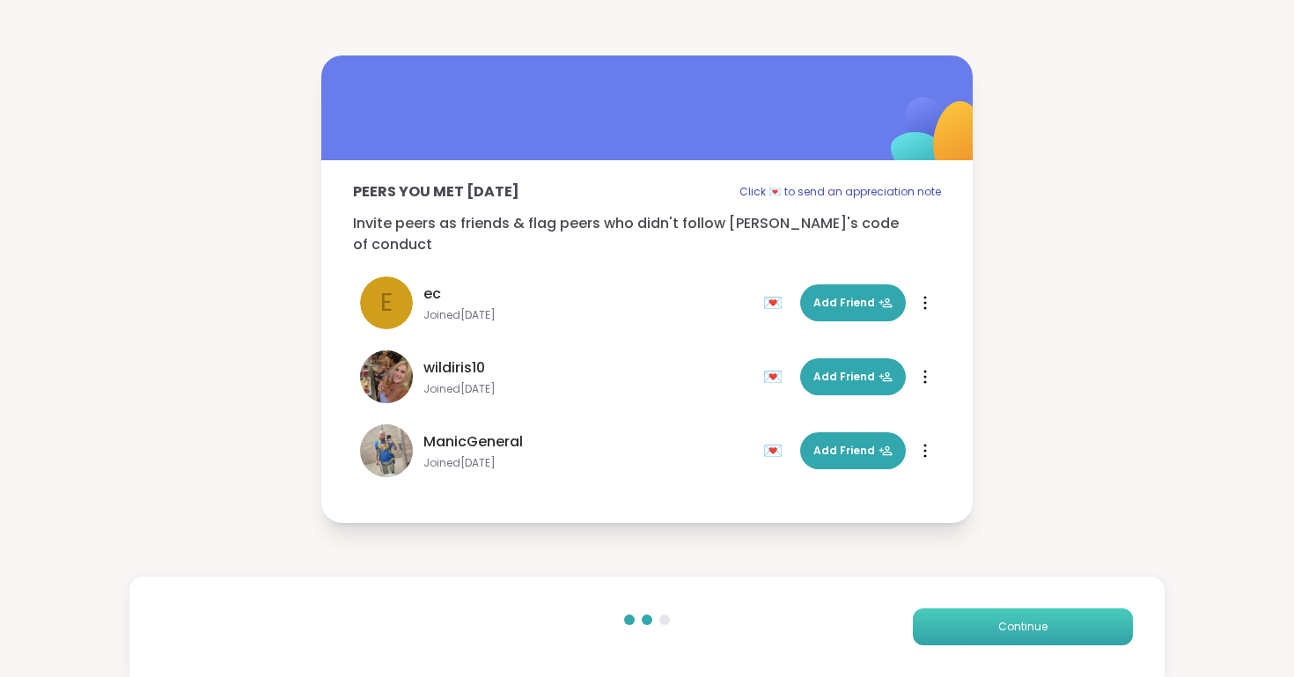
click at [939, 635] on button "Continue" at bounding box center [1023, 626] width 220 height 37
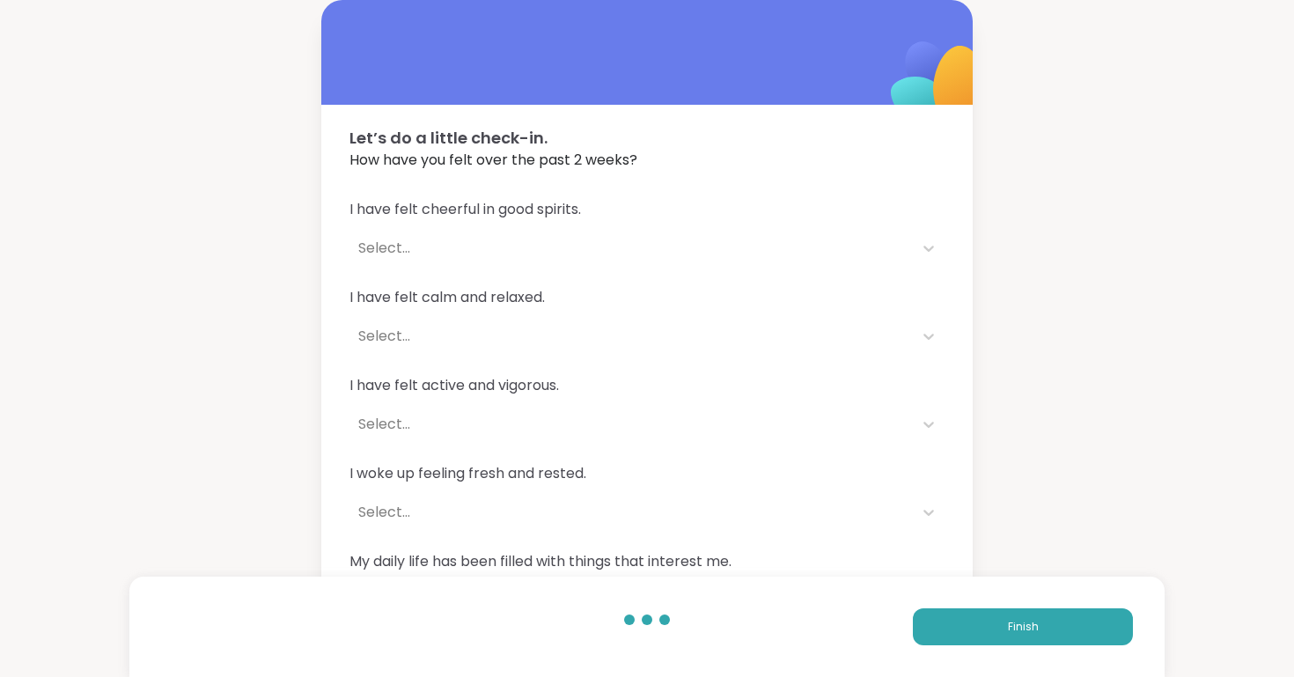
scroll to position [61, 0]
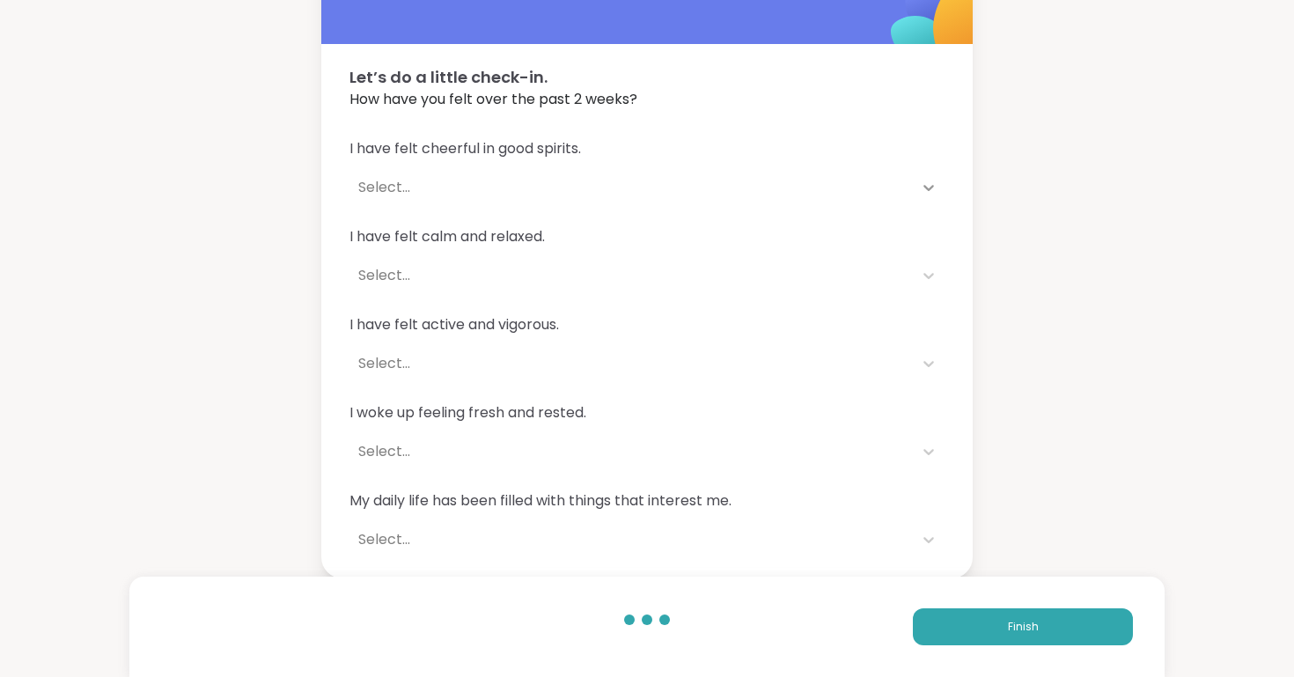
click at [931, 181] on icon at bounding box center [929, 188] width 18 height 18
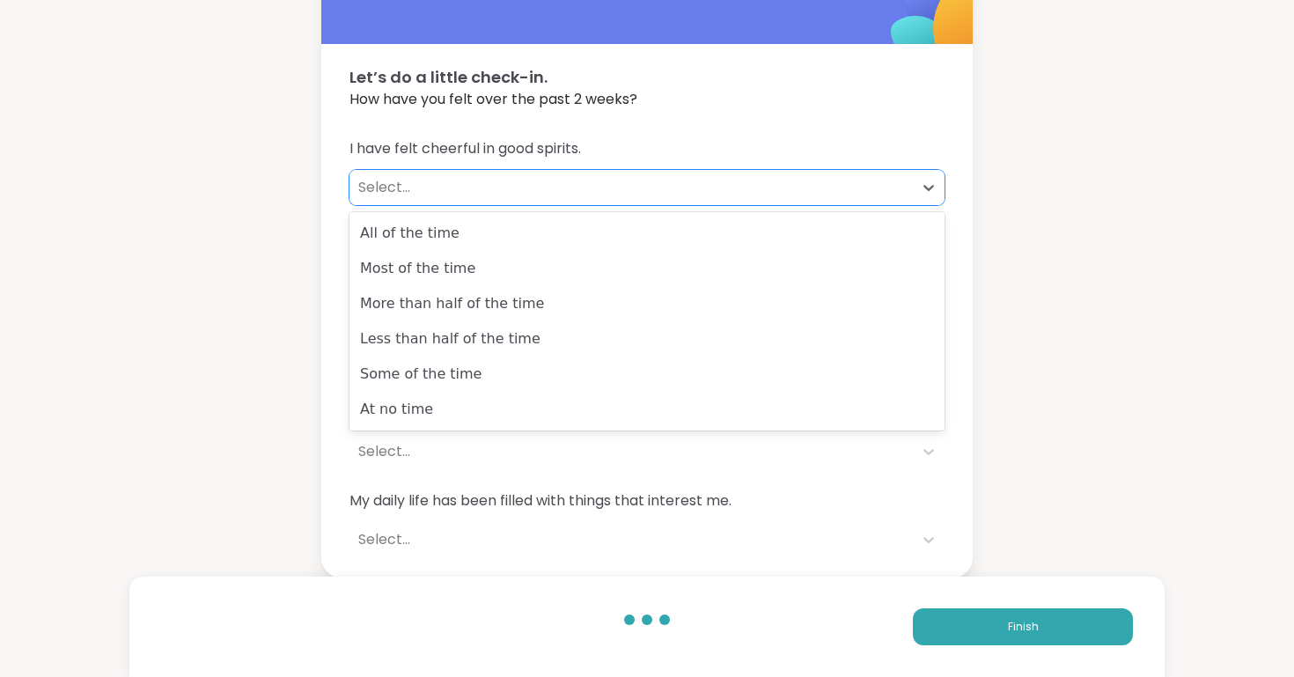
click at [1059, 224] on div "Let’s do a little check-in. How have you felt over the past 2 weeks? I have fel…" at bounding box center [647, 258] width 1294 height 639
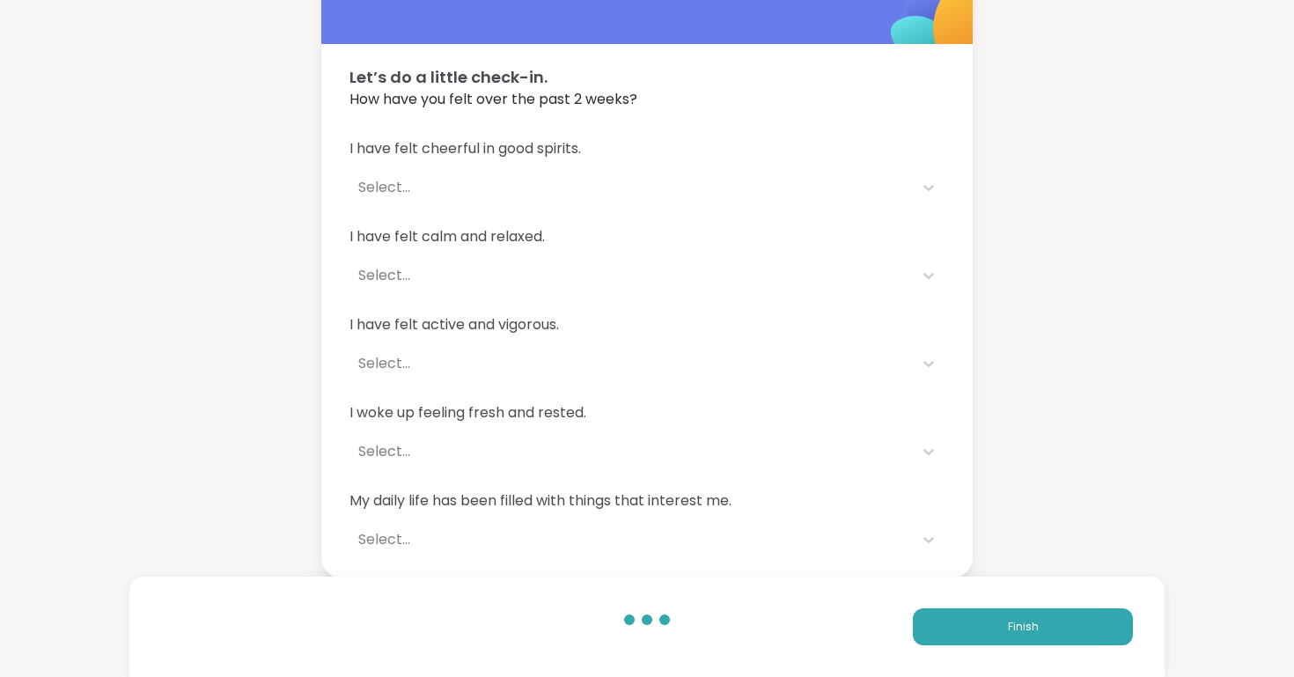
click at [433, 180] on div "Select..." at bounding box center [631, 187] width 546 height 21
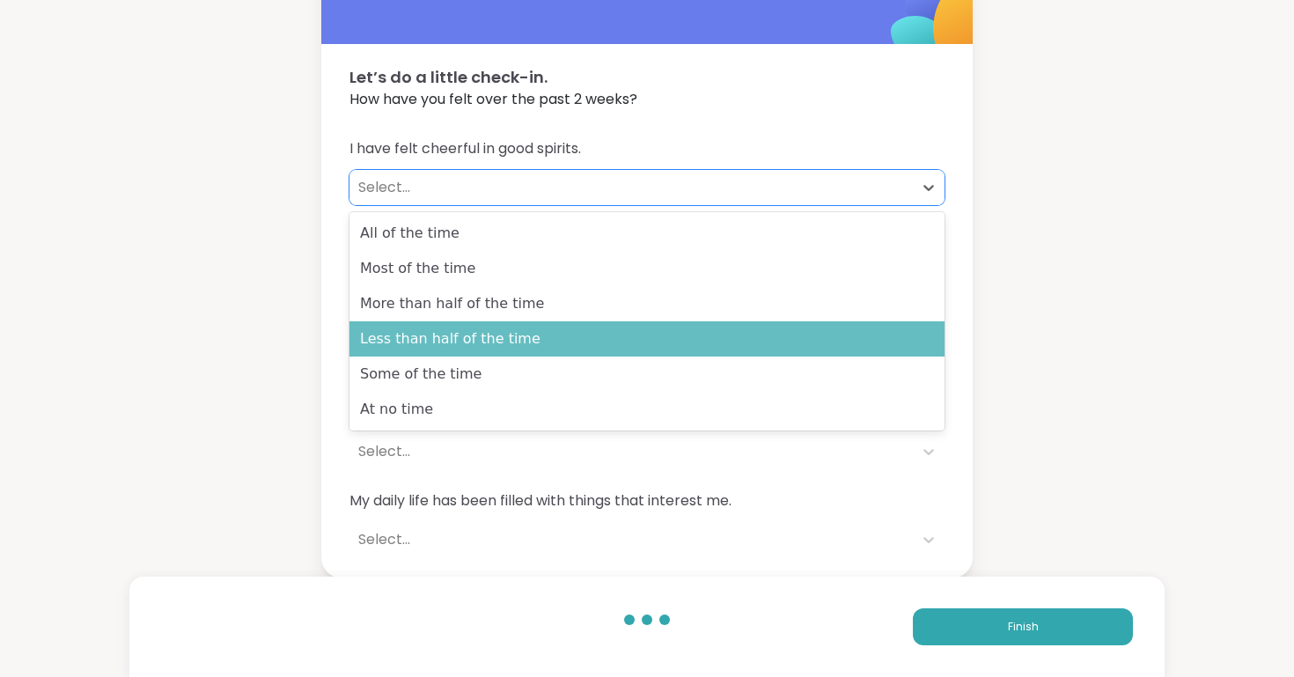
click at [531, 330] on div "Less than half of the time" at bounding box center [646, 338] width 595 height 35
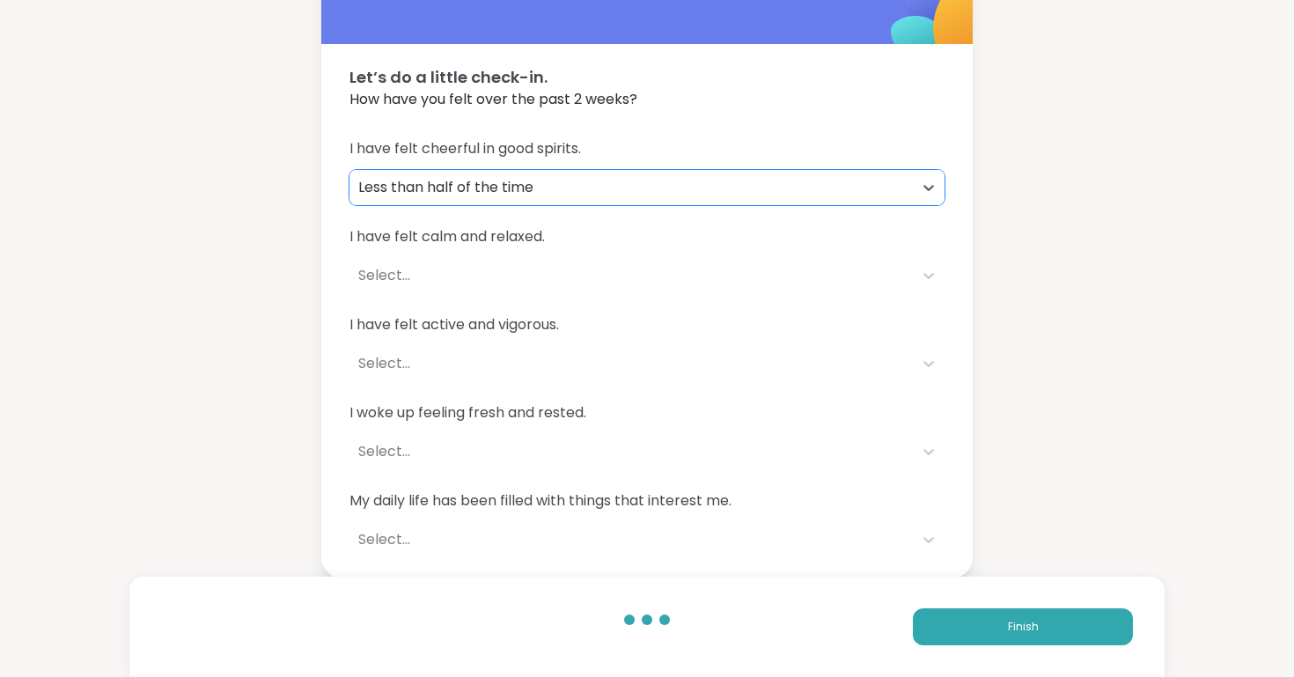
click at [517, 275] on div "Select..." at bounding box center [631, 275] width 546 height 21
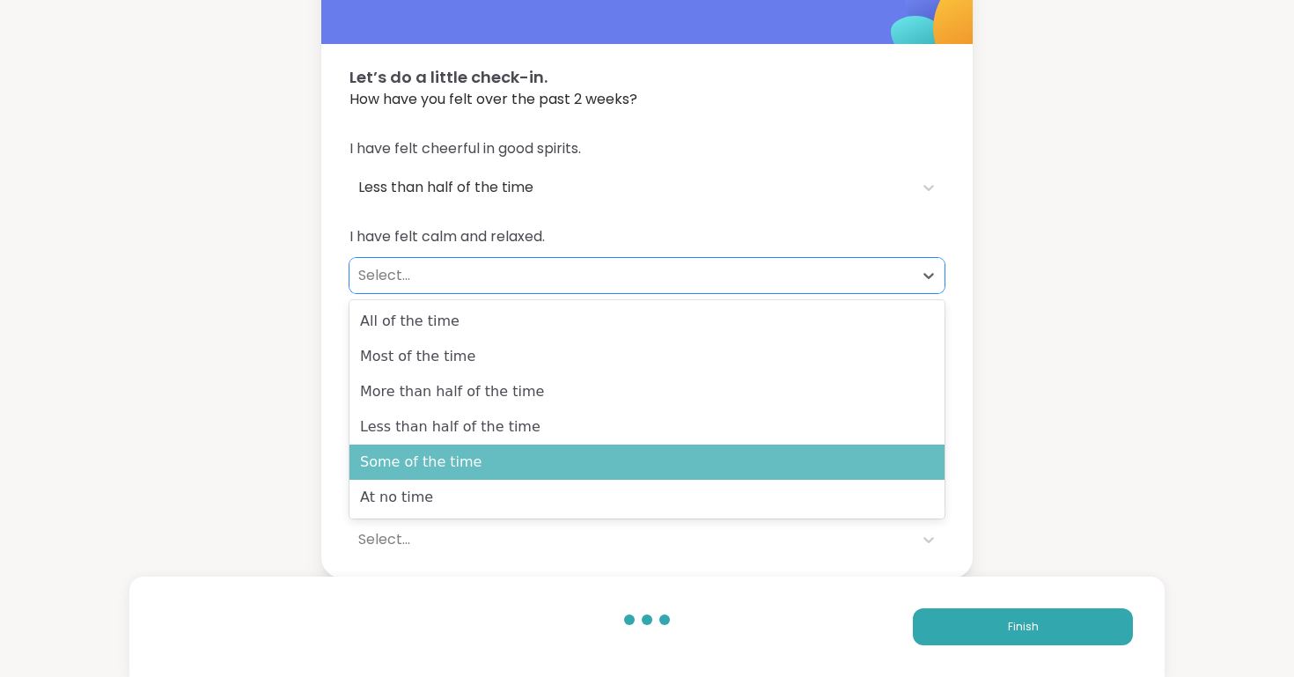
click at [535, 453] on div "Some of the time" at bounding box center [646, 461] width 595 height 35
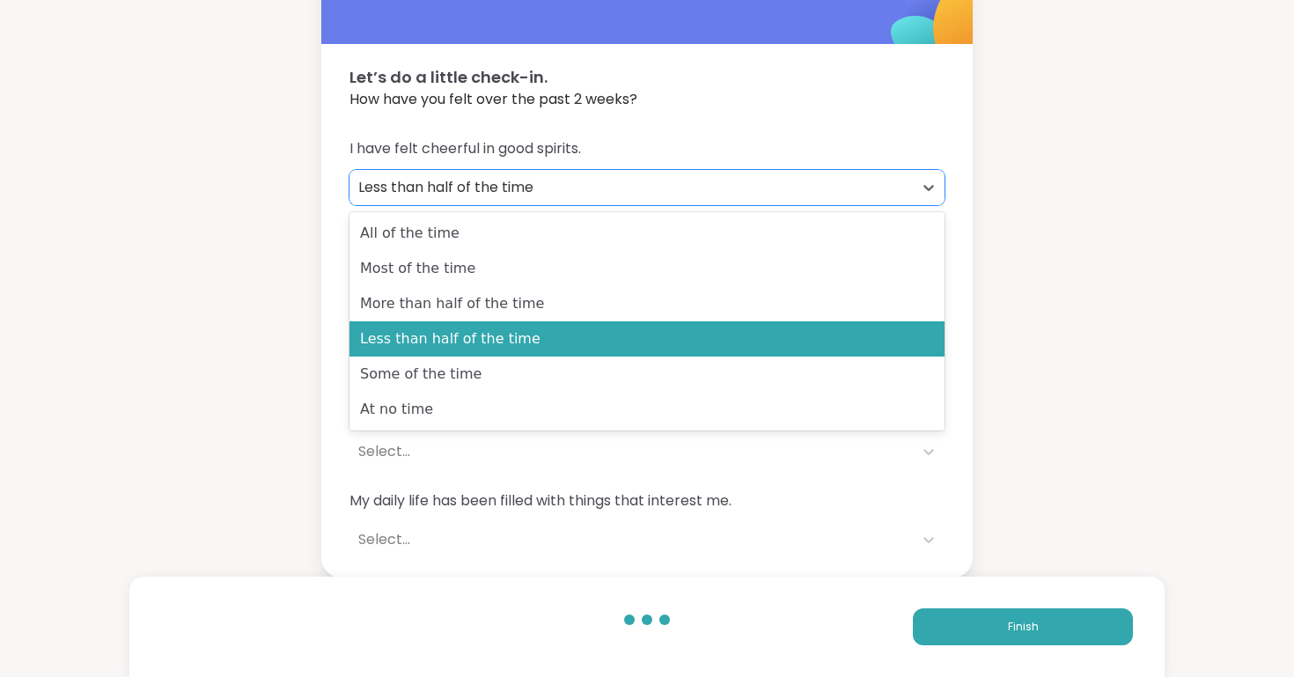
click at [480, 186] on div "Less than half of the time" at bounding box center [631, 187] width 546 height 21
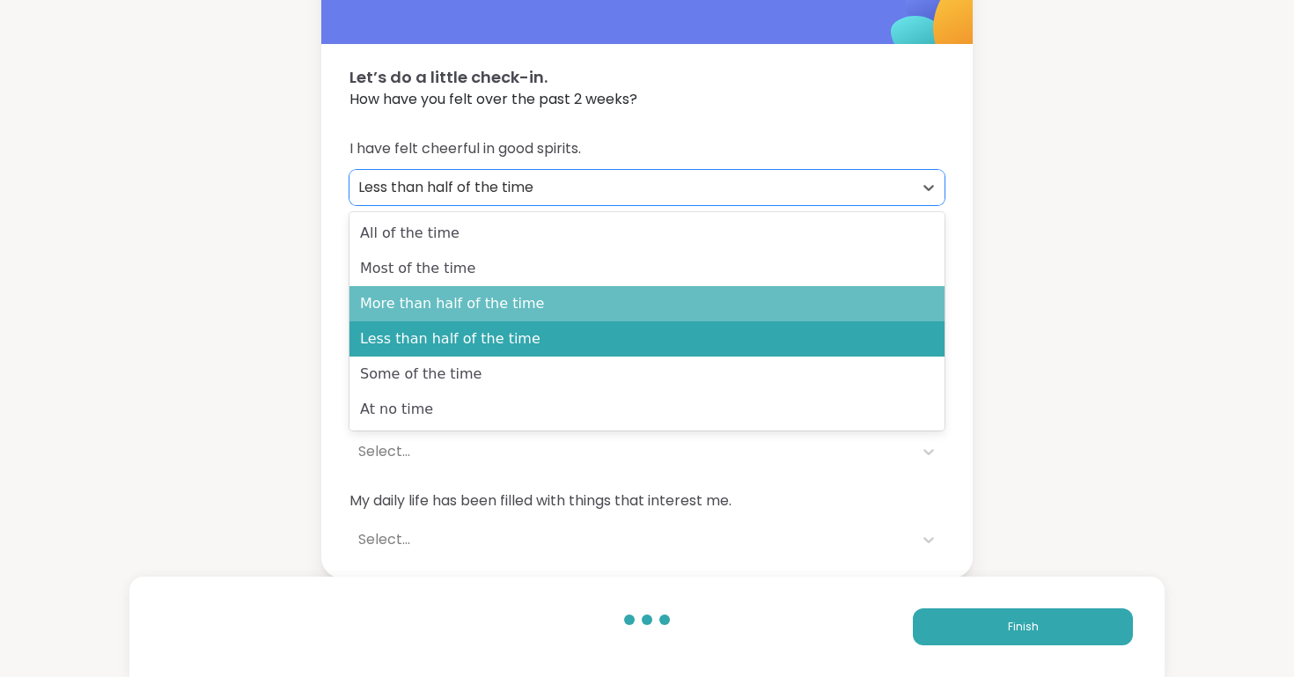
click at [480, 297] on div "More than half of the time" at bounding box center [646, 303] width 595 height 35
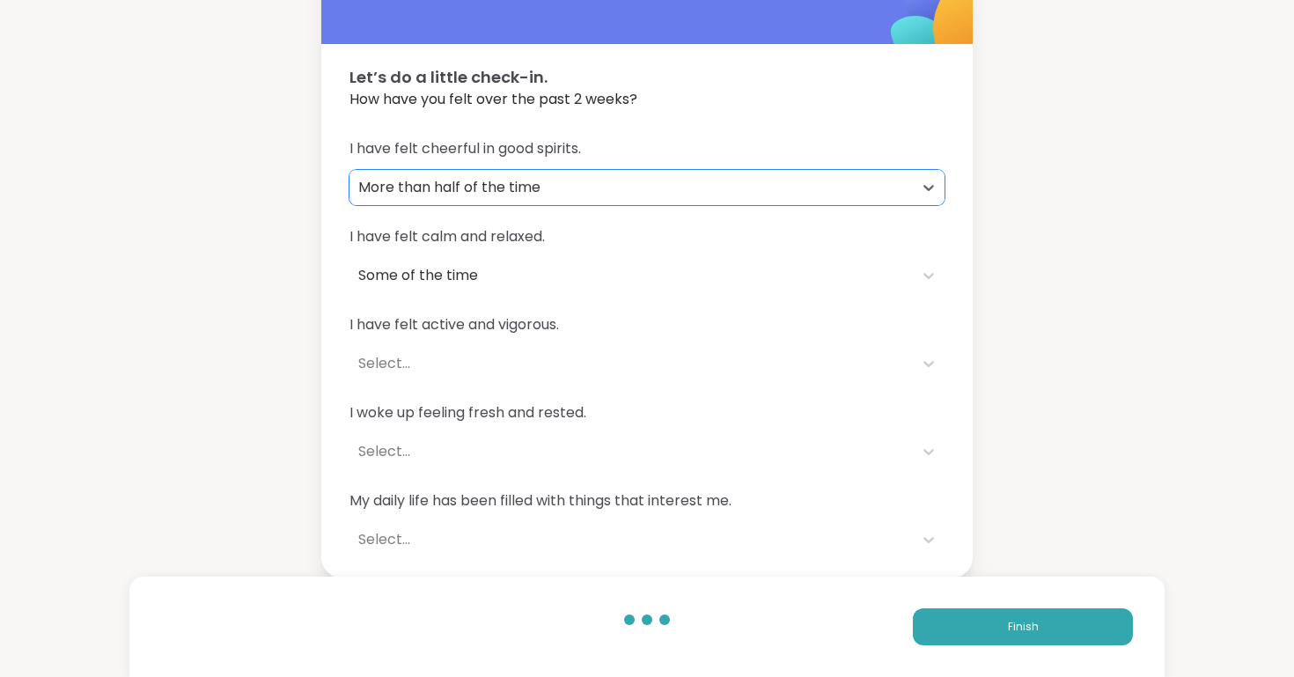
click at [486, 354] on div "Select..." at bounding box center [631, 363] width 546 height 21
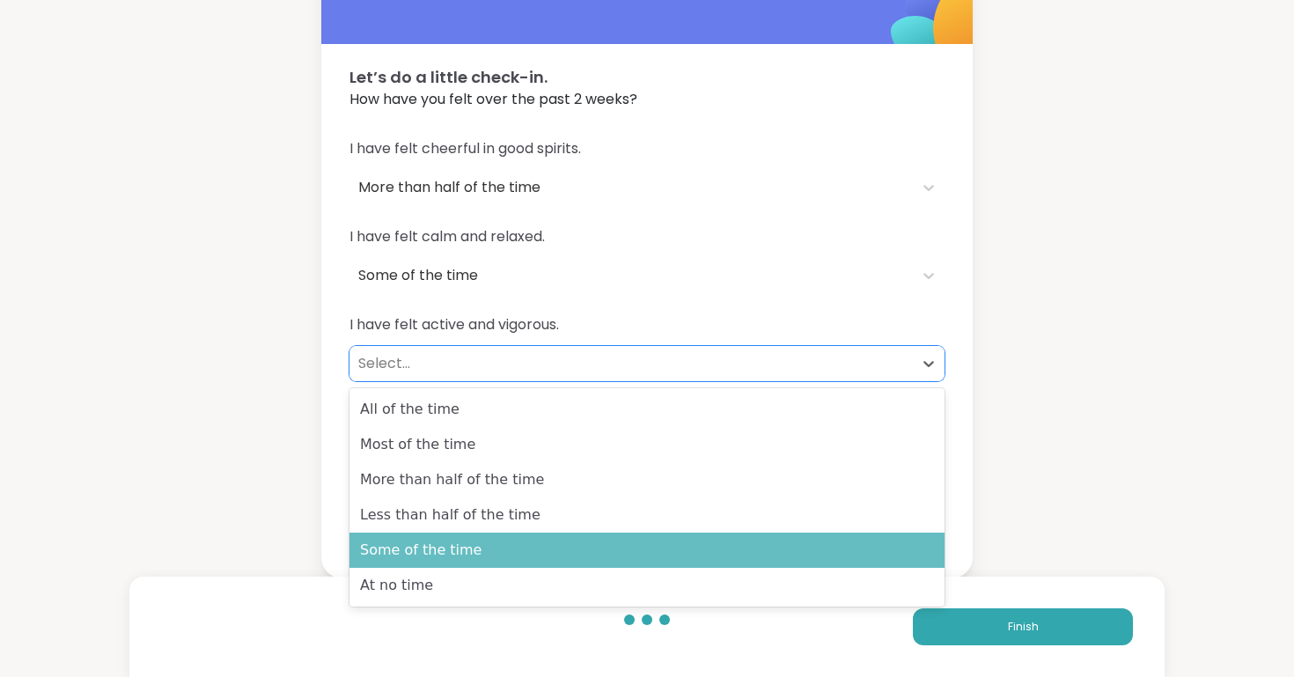
click at [499, 544] on div "Some of the time" at bounding box center [646, 549] width 595 height 35
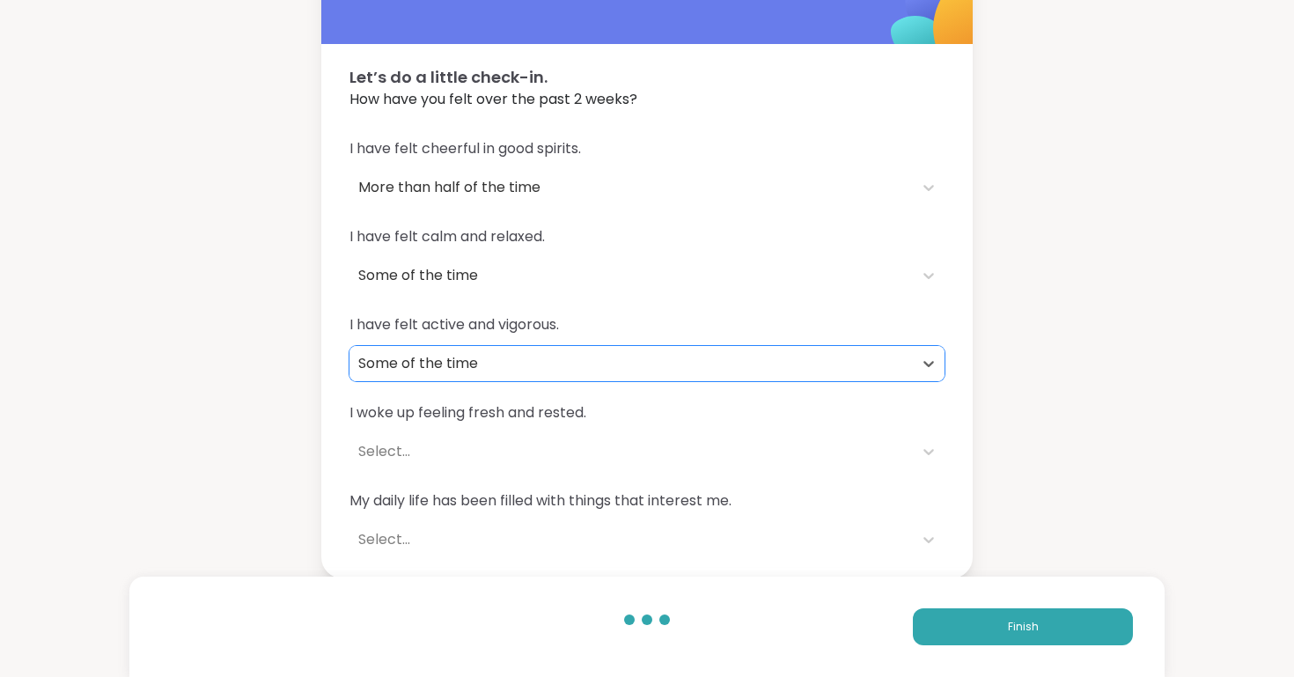
click at [452, 453] on div "Select..." at bounding box center [631, 451] width 546 height 21
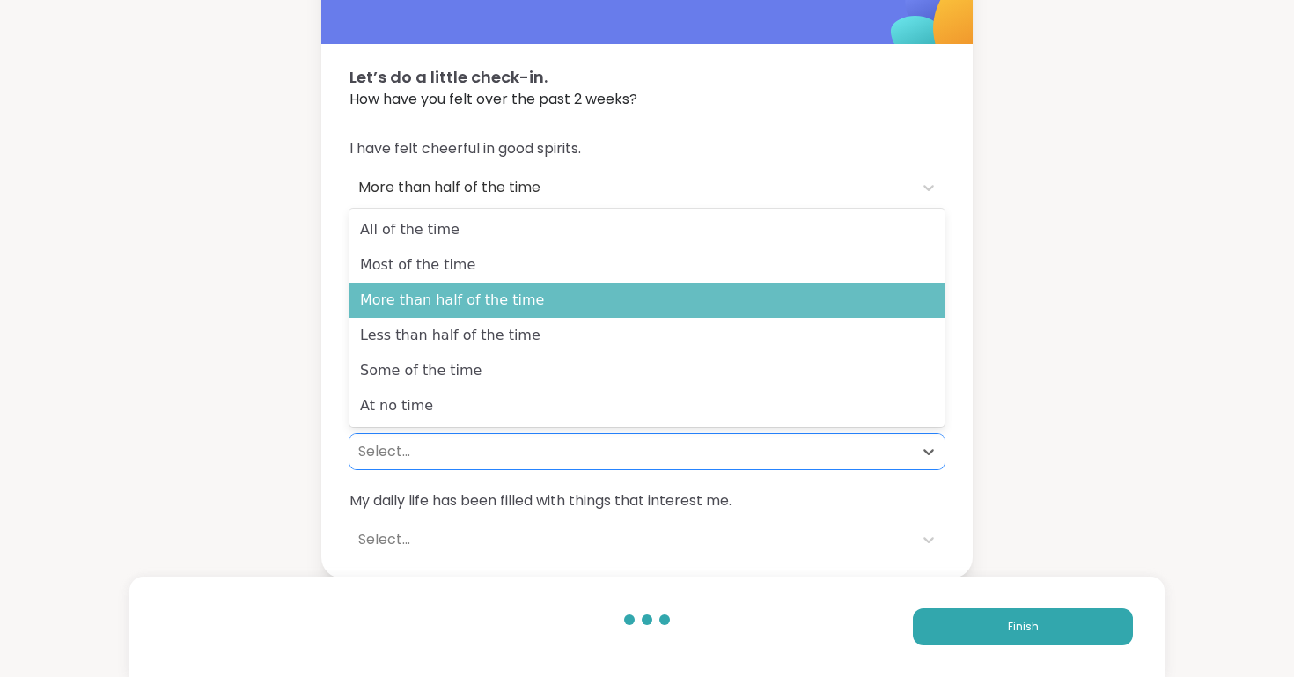
click at [509, 310] on div "More than half of the time" at bounding box center [646, 299] width 595 height 35
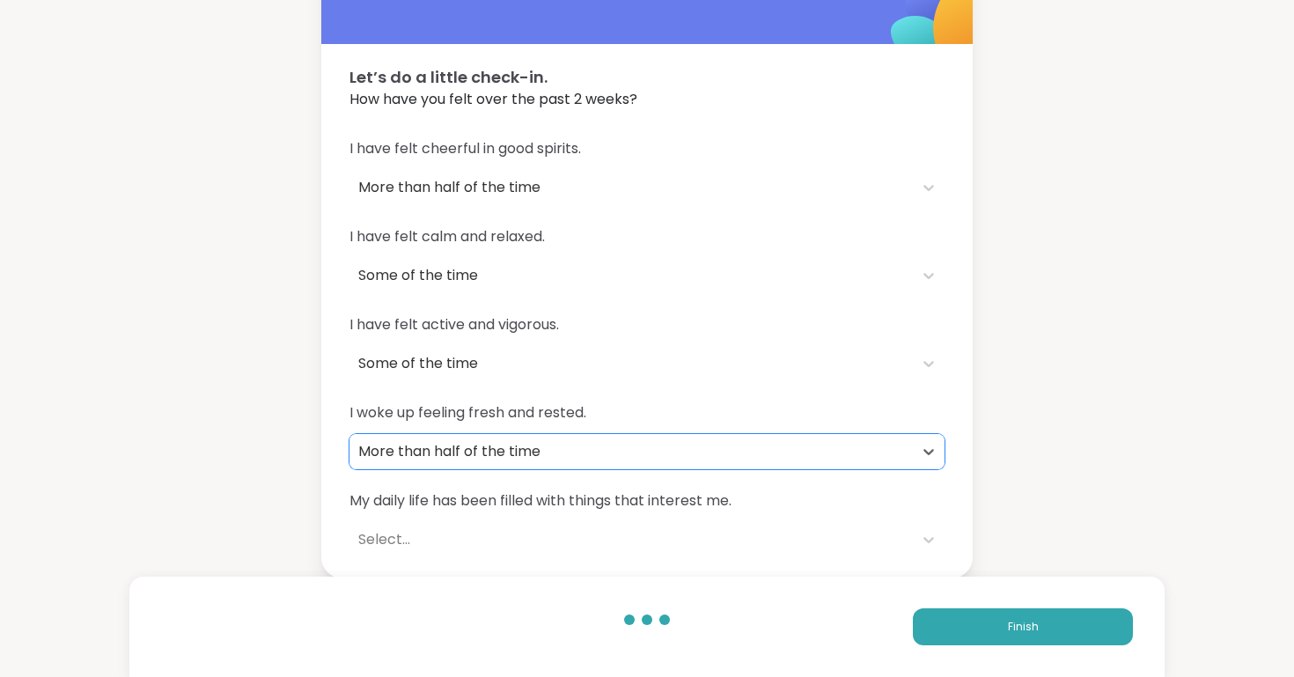
click at [552, 548] on div "Select..." at bounding box center [631, 539] width 546 height 21
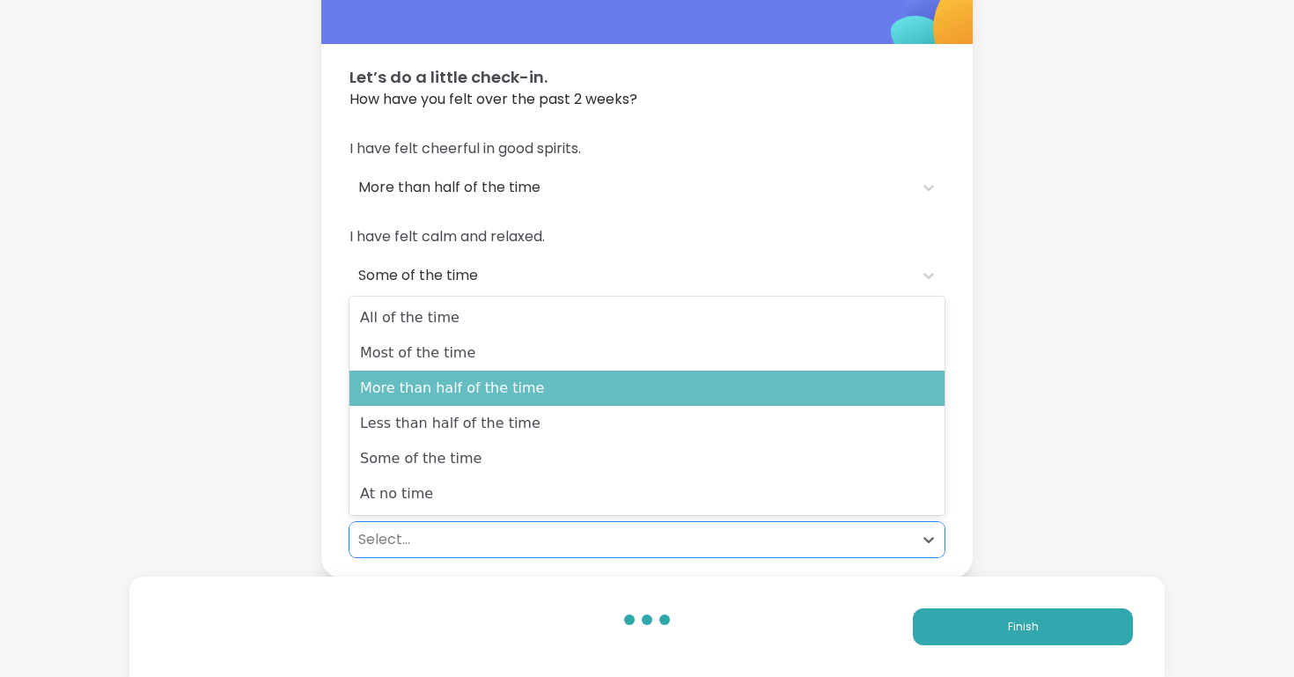
click at [523, 394] on div "More than half of the time" at bounding box center [646, 387] width 595 height 35
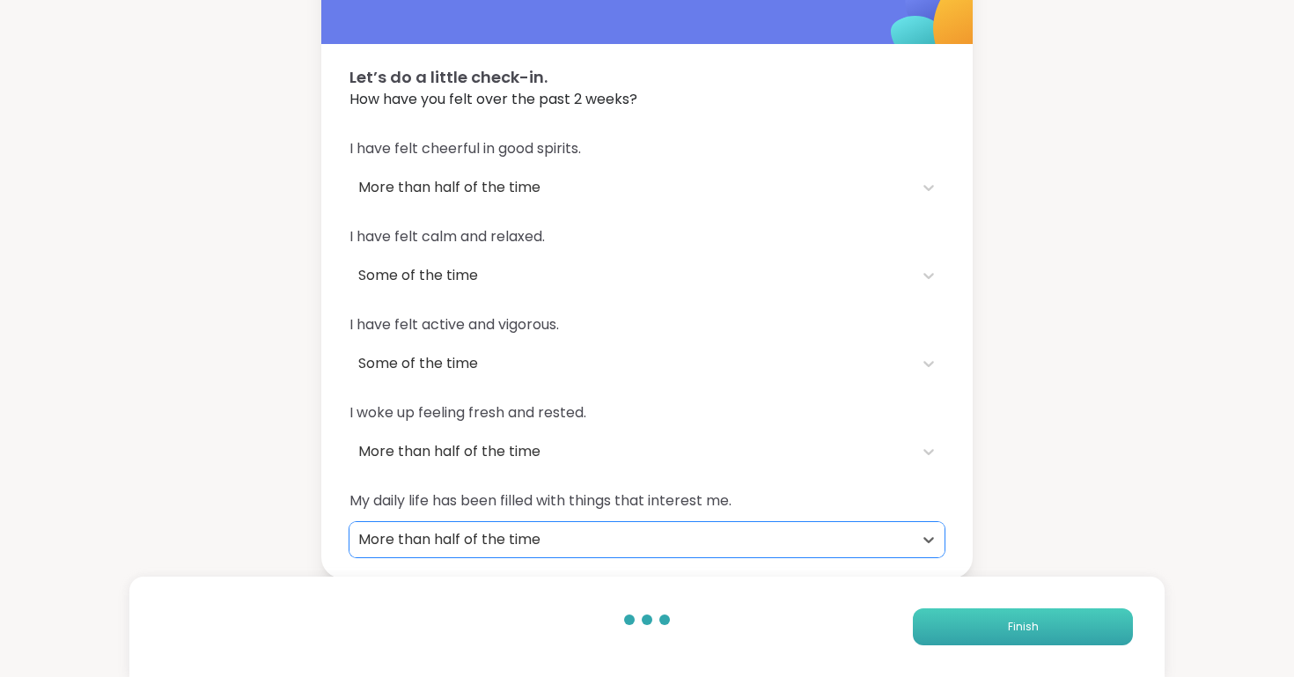
click at [998, 612] on button "Finish" at bounding box center [1023, 626] width 220 height 37
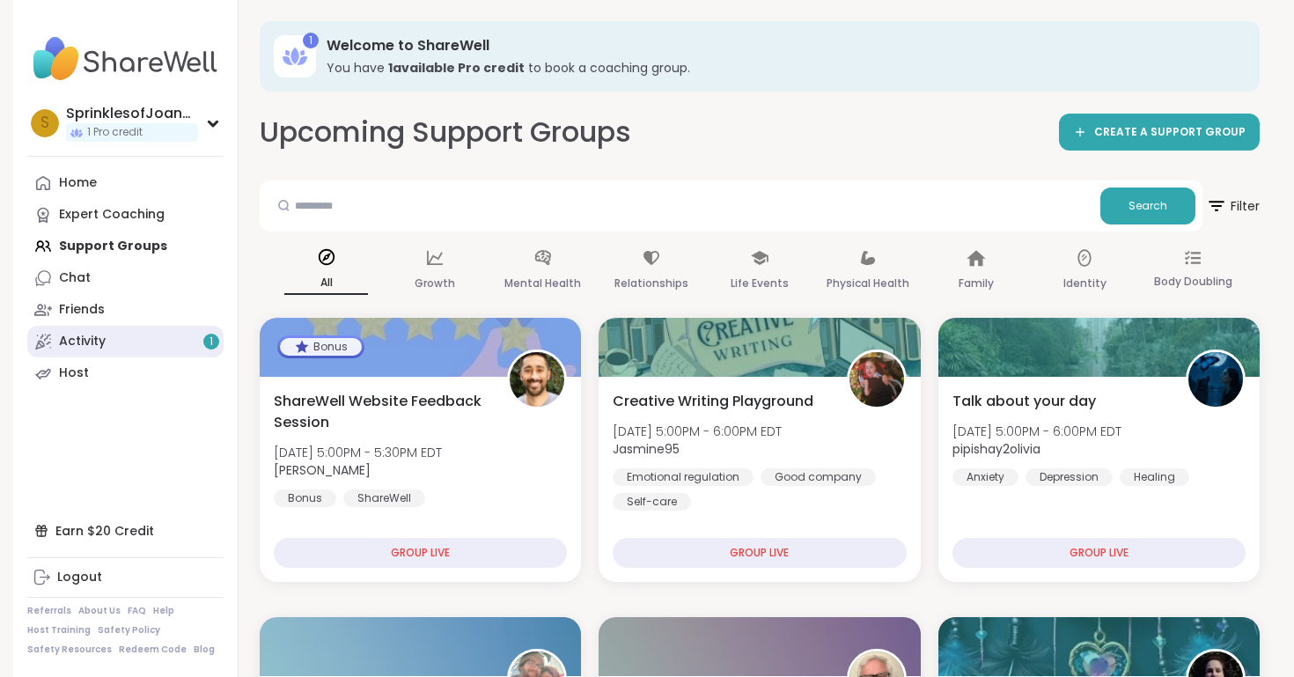
click at [200, 343] on link "Activity 1" at bounding box center [125, 342] width 196 height 32
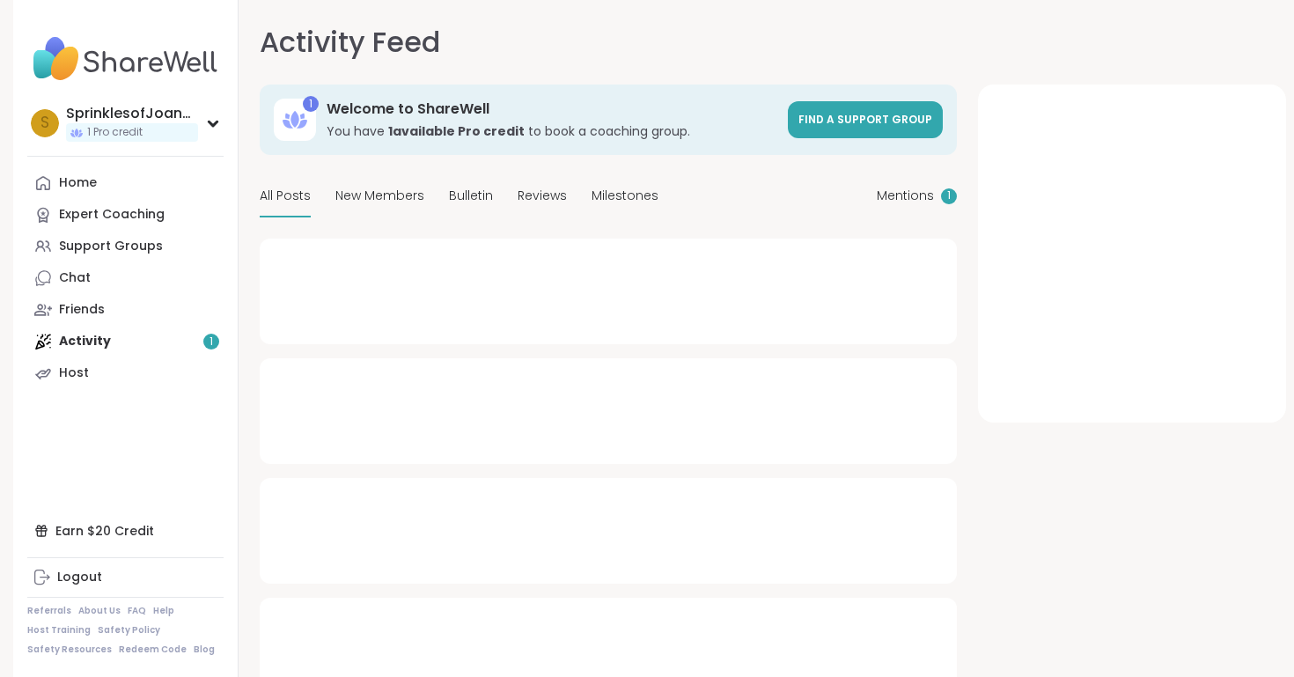
type textarea "*"
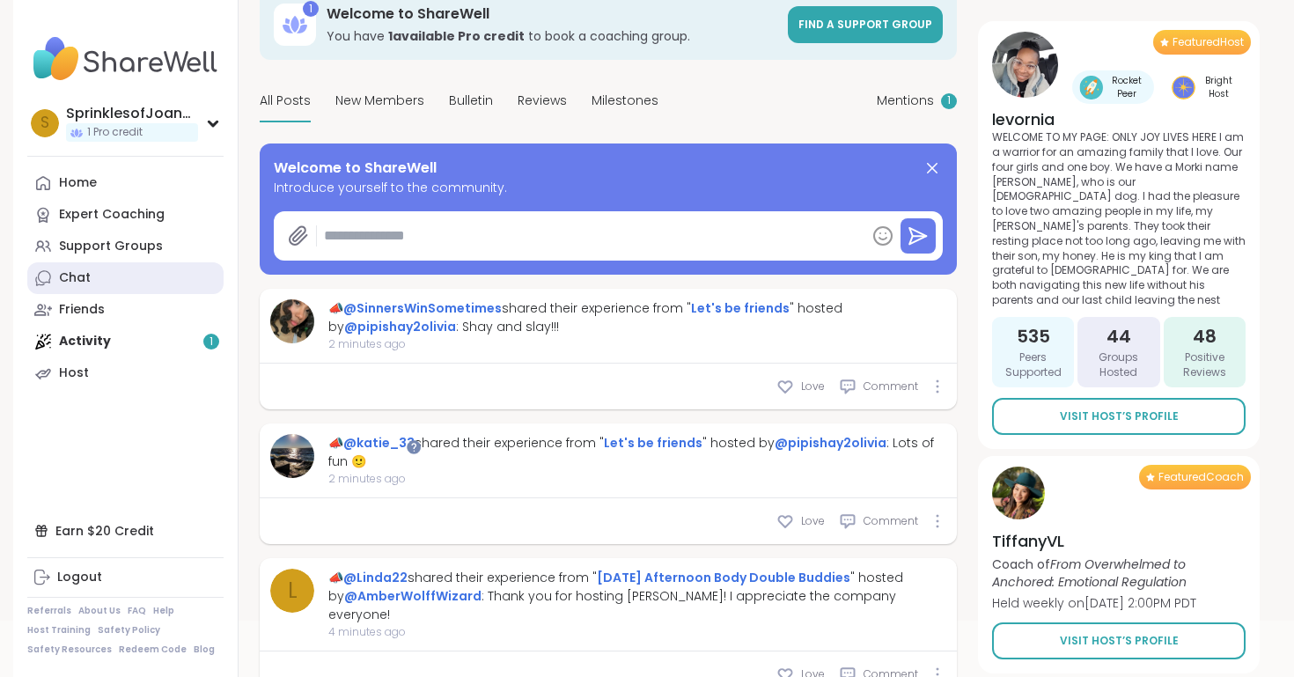
click at [142, 281] on link "Chat" at bounding box center [125, 278] width 196 height 32
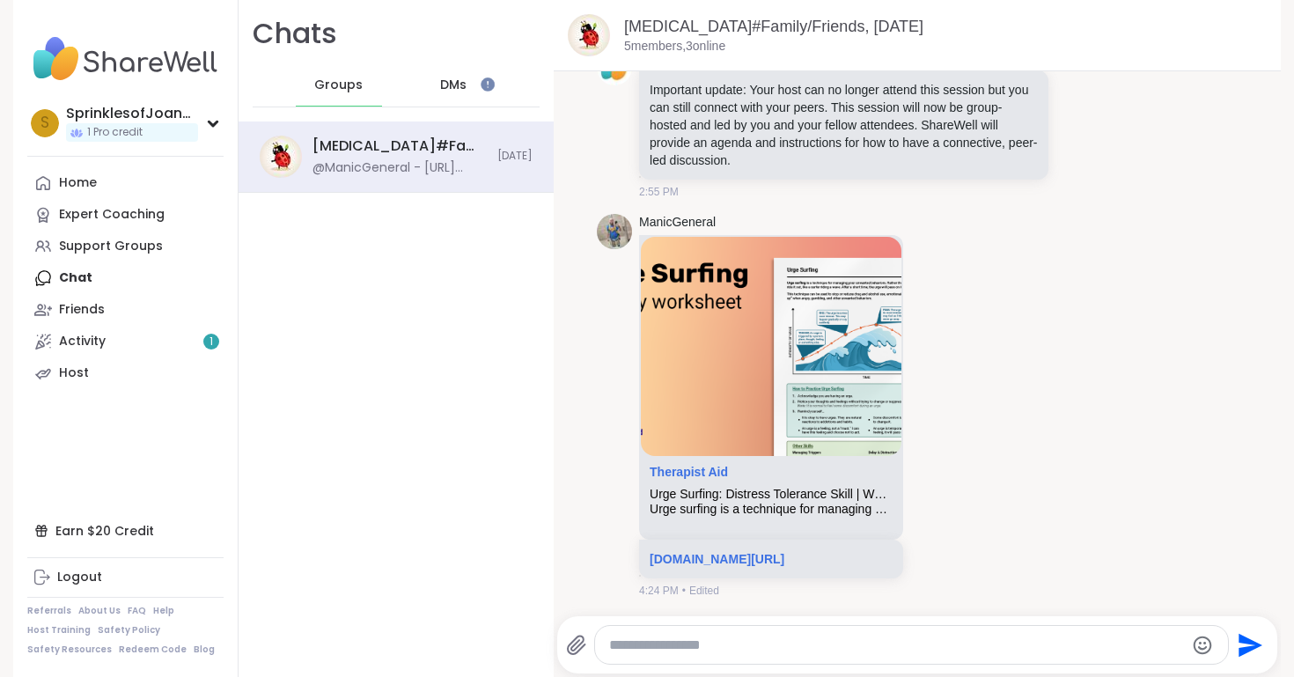
click at [473, 87] on div "DMs" at bounding box center [454, 85] width 86 height 42
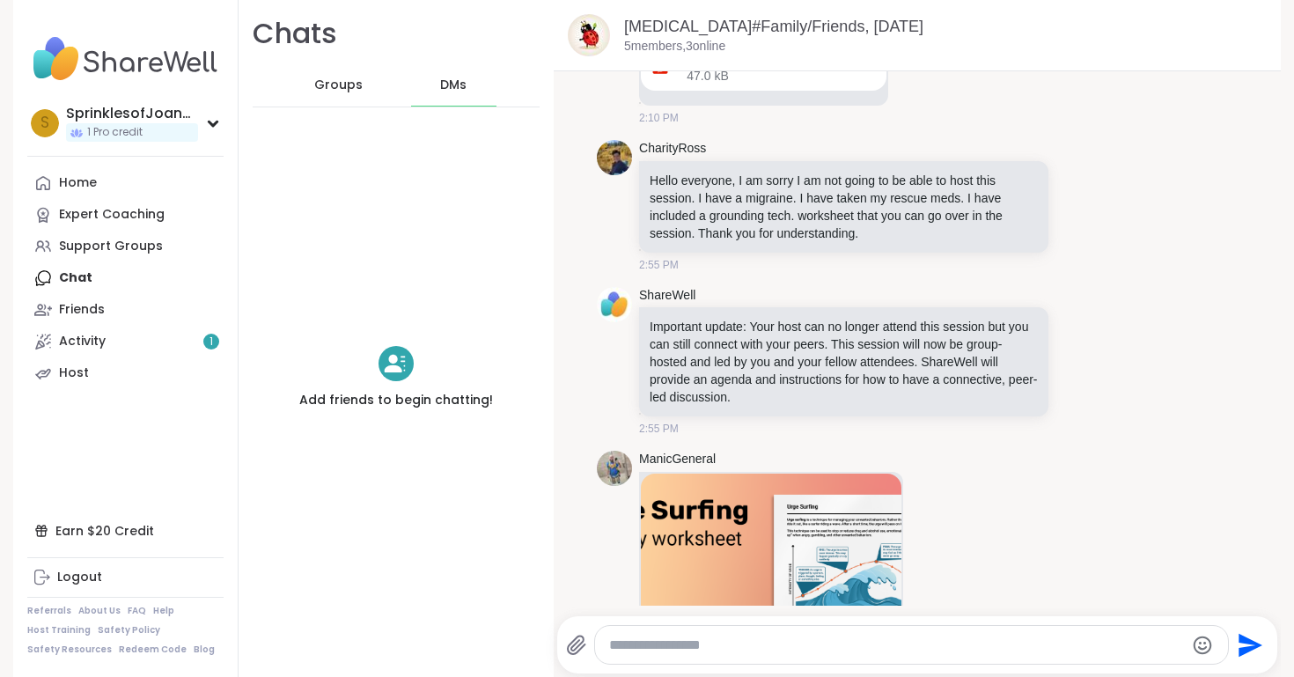
scroll to position [410, 0]
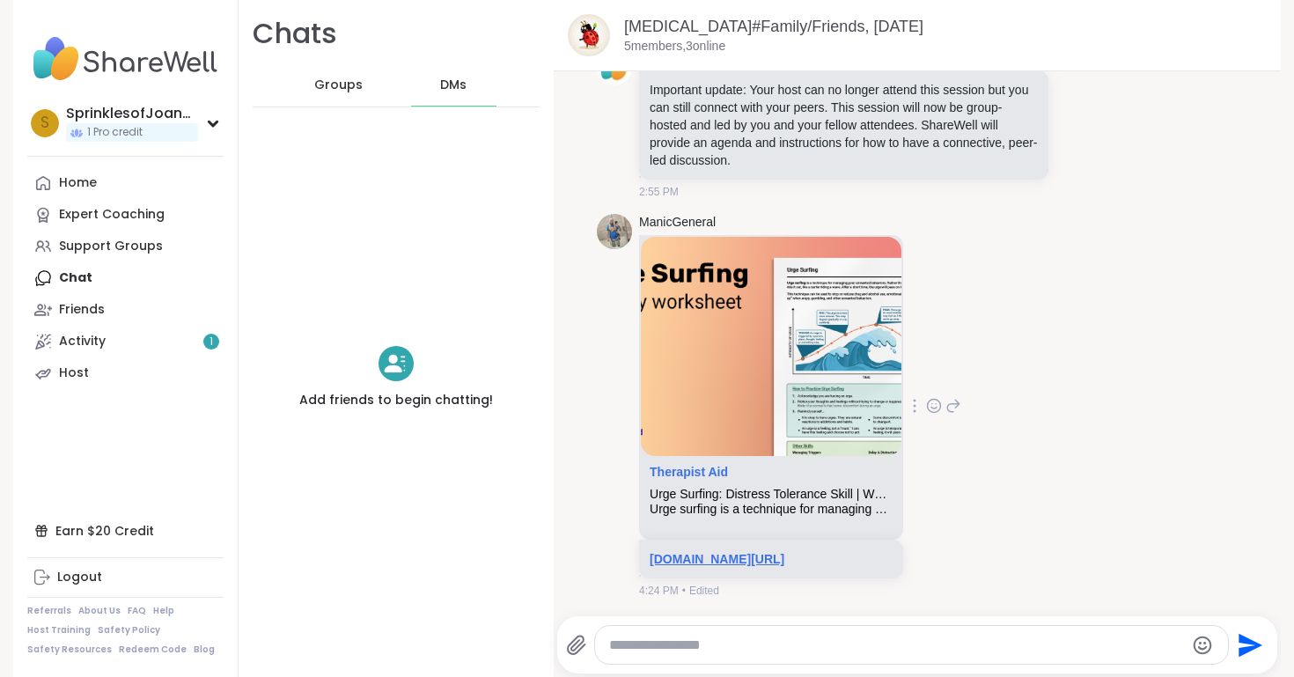
click at [737, 554] on link "[DOMAIN_NAME][URL]" at bounding box center [716, 559] width 135 height 14
